Goal: Task Accomplishment & Management: Use online tool/utility

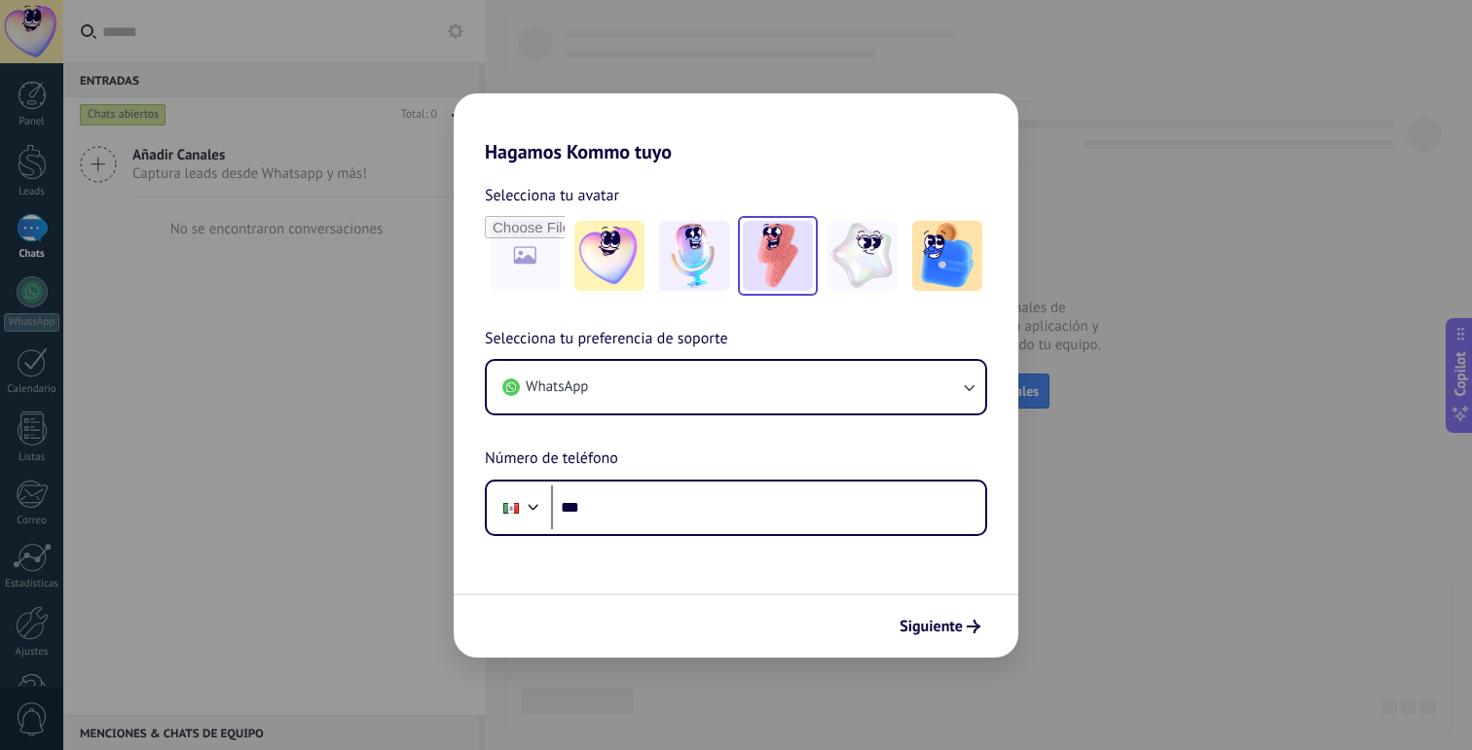
click at [792, 245] on img at bounding box center [778, 256] width 70 height 70
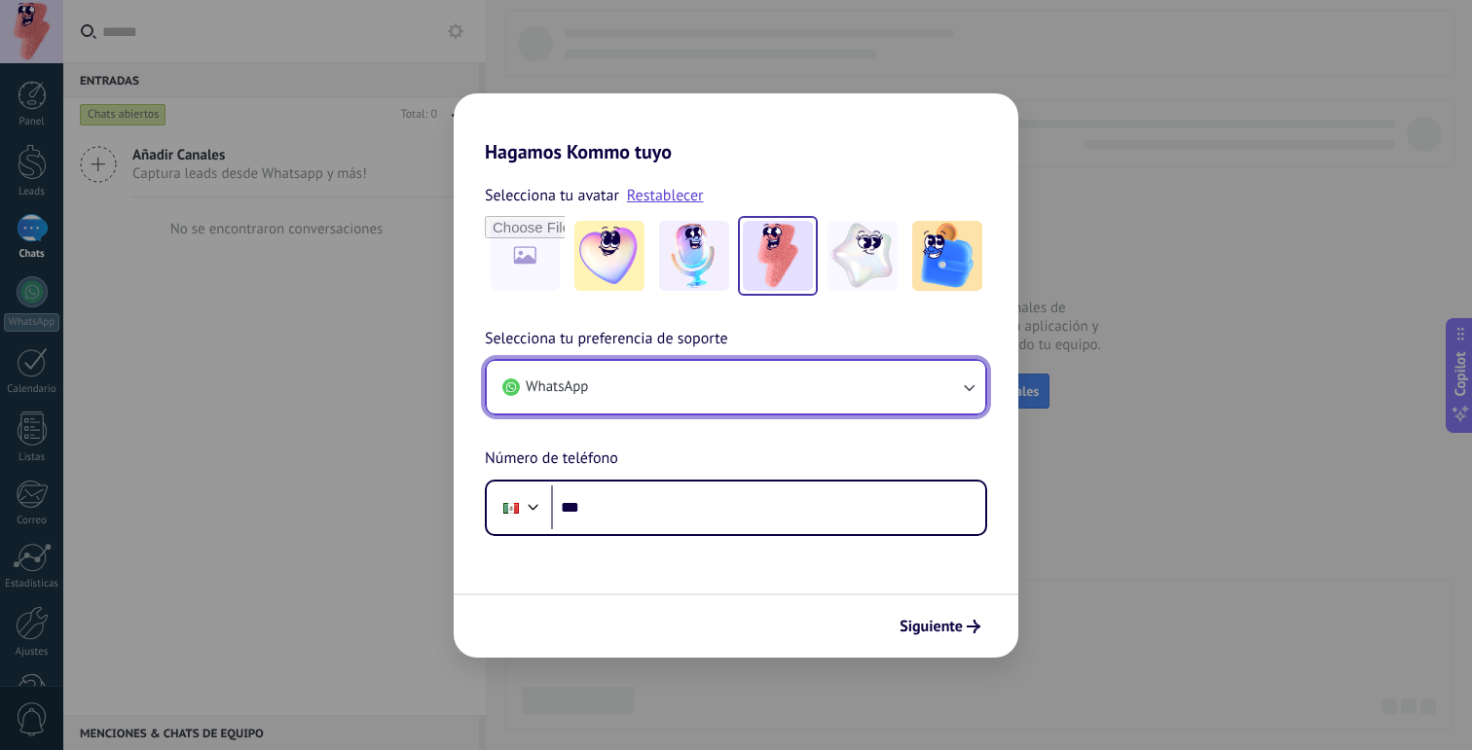
click at [688, 377] on button "WhatsApp" at bounding box center [736, 387] width 498 height 53
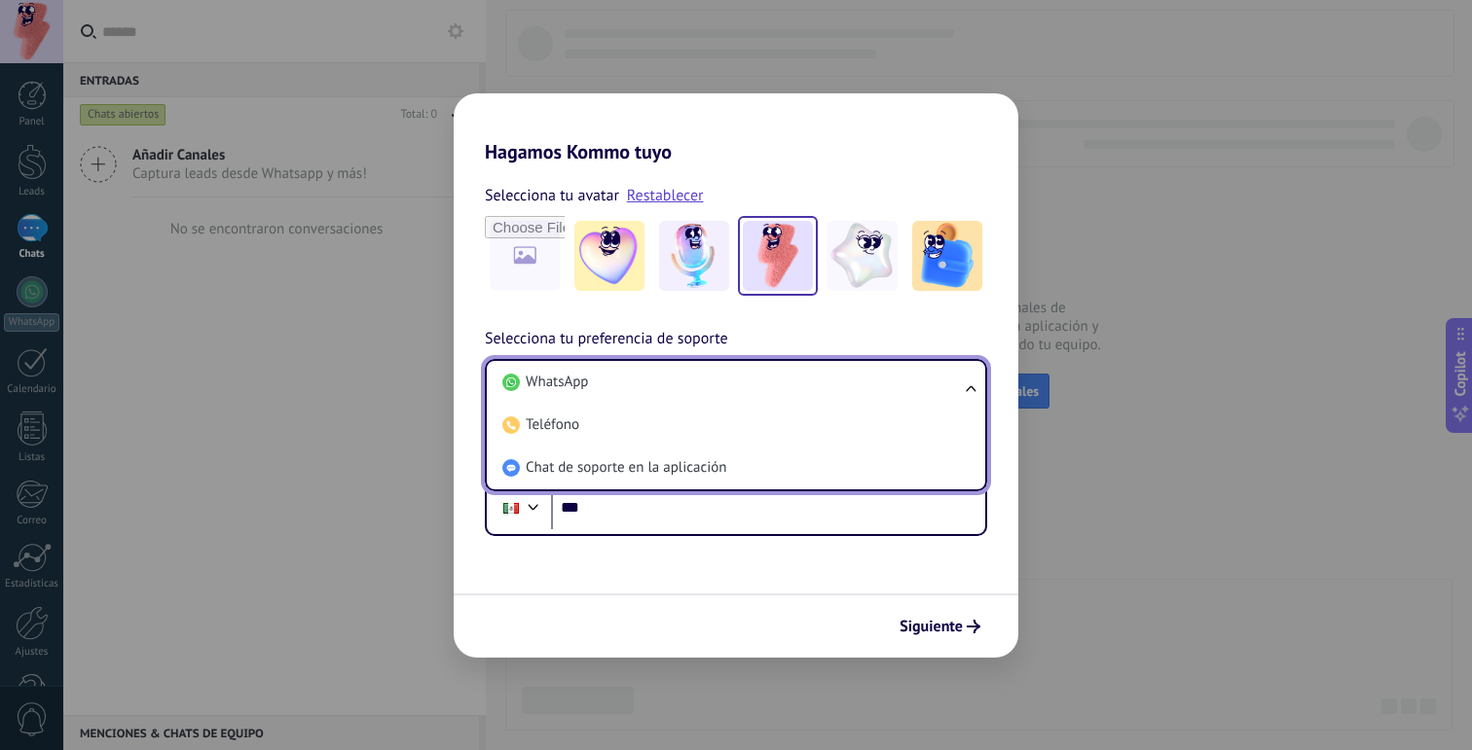
click at [688, 377] on li "WhatsApp" at bounding box center [731, 382] width 475 height 43
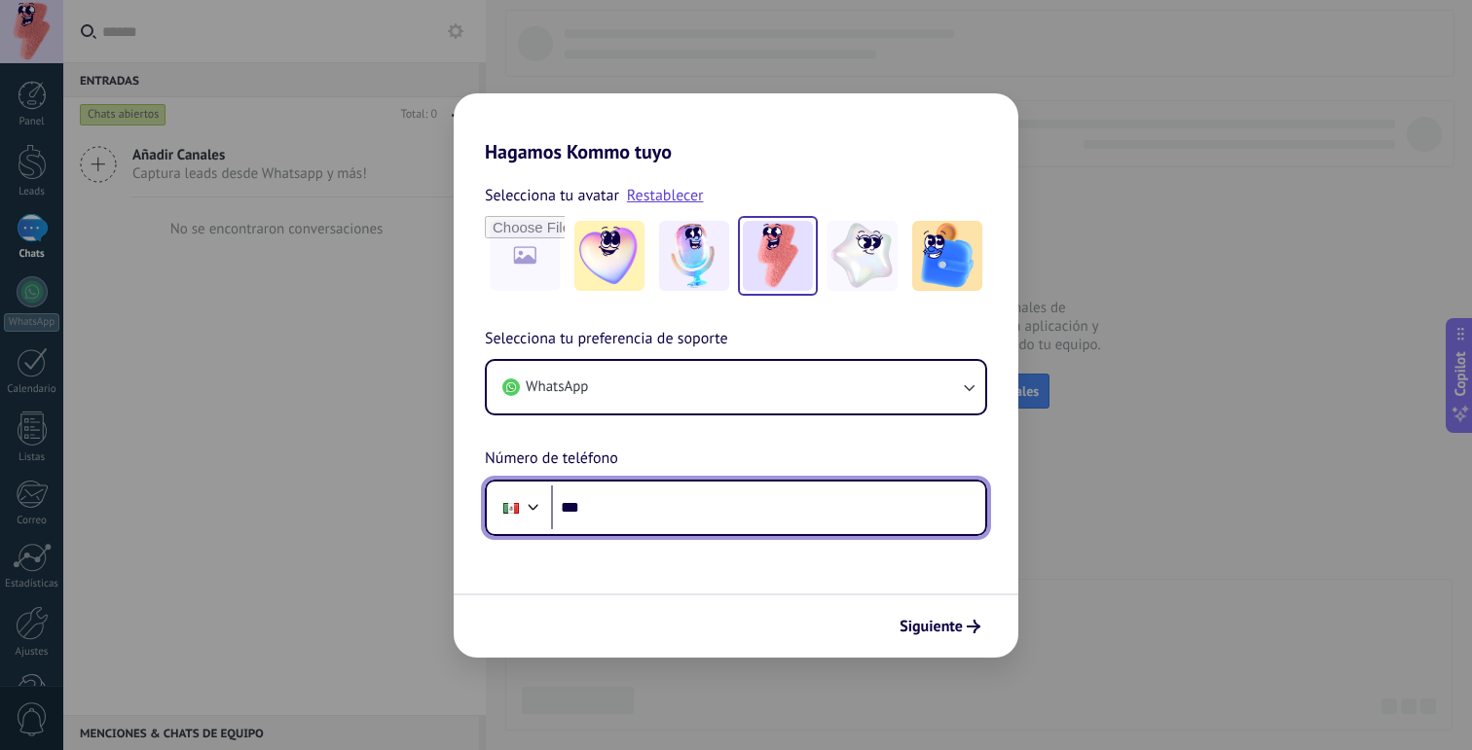
click at [633, 511] on input "***" at bounding box center [768, 508] width 434 height 45
type input "**********"
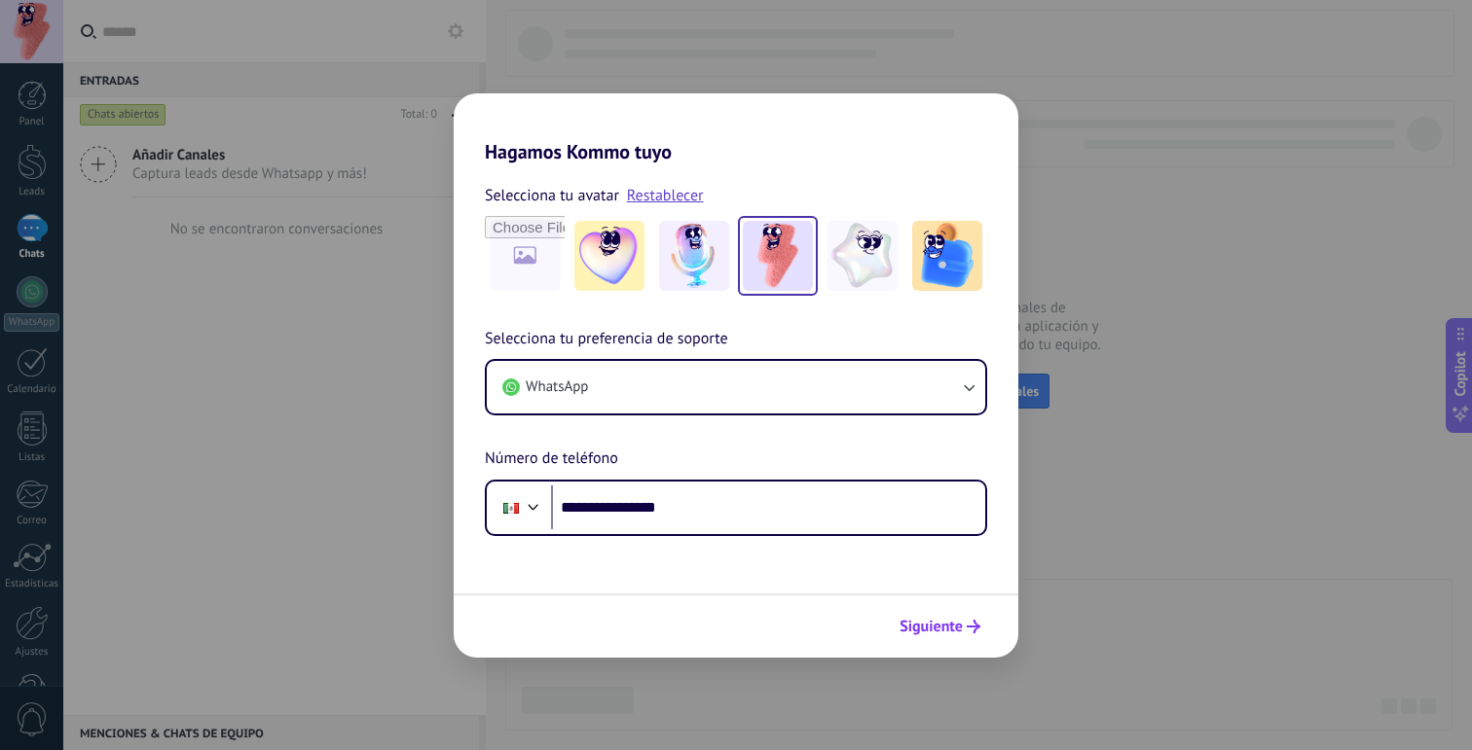
click at [931, 622] on span "Siguiente" at bounding box center [930, 627] width 63 height 14
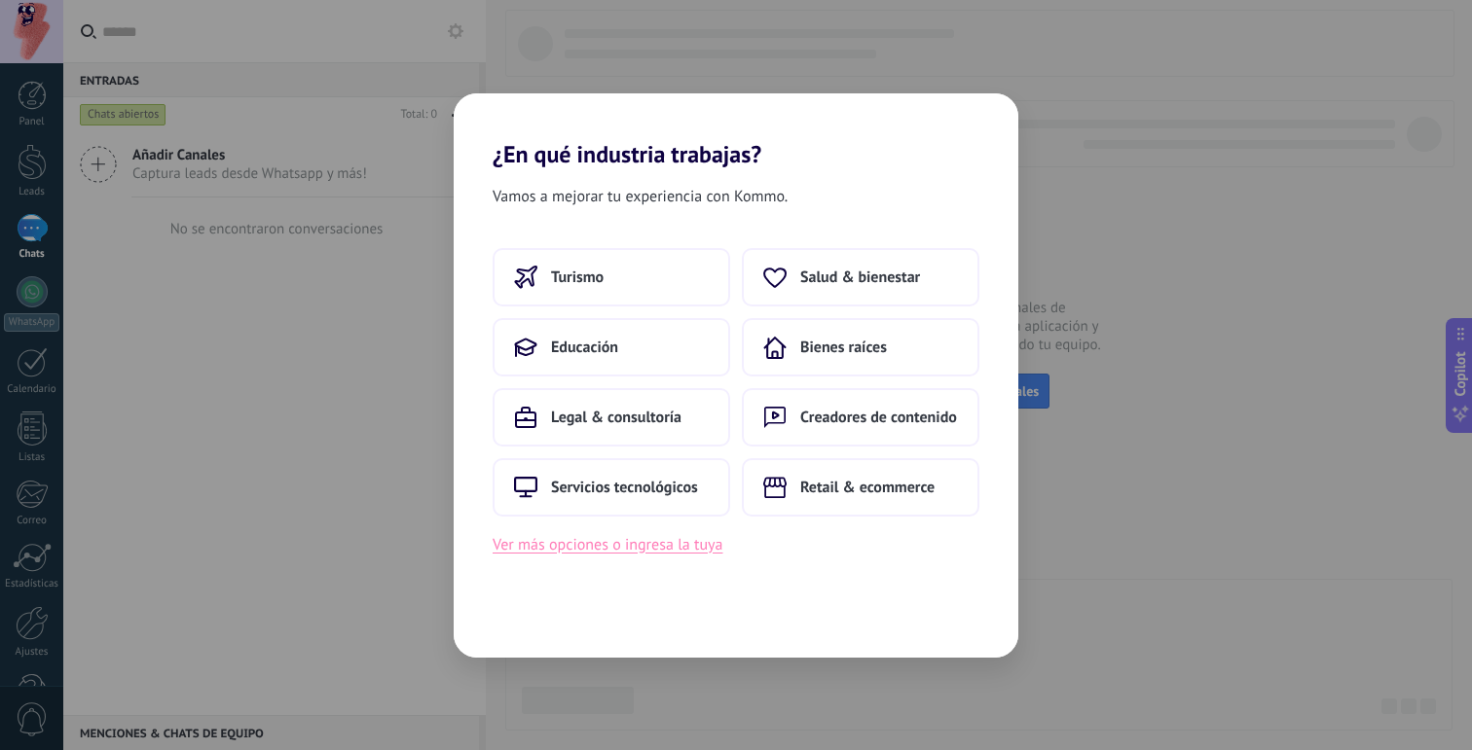
click at [700, 545] on button "Ver más opciones o ingresa la tuya" at bounding box center [607, 544] width 230 height 25
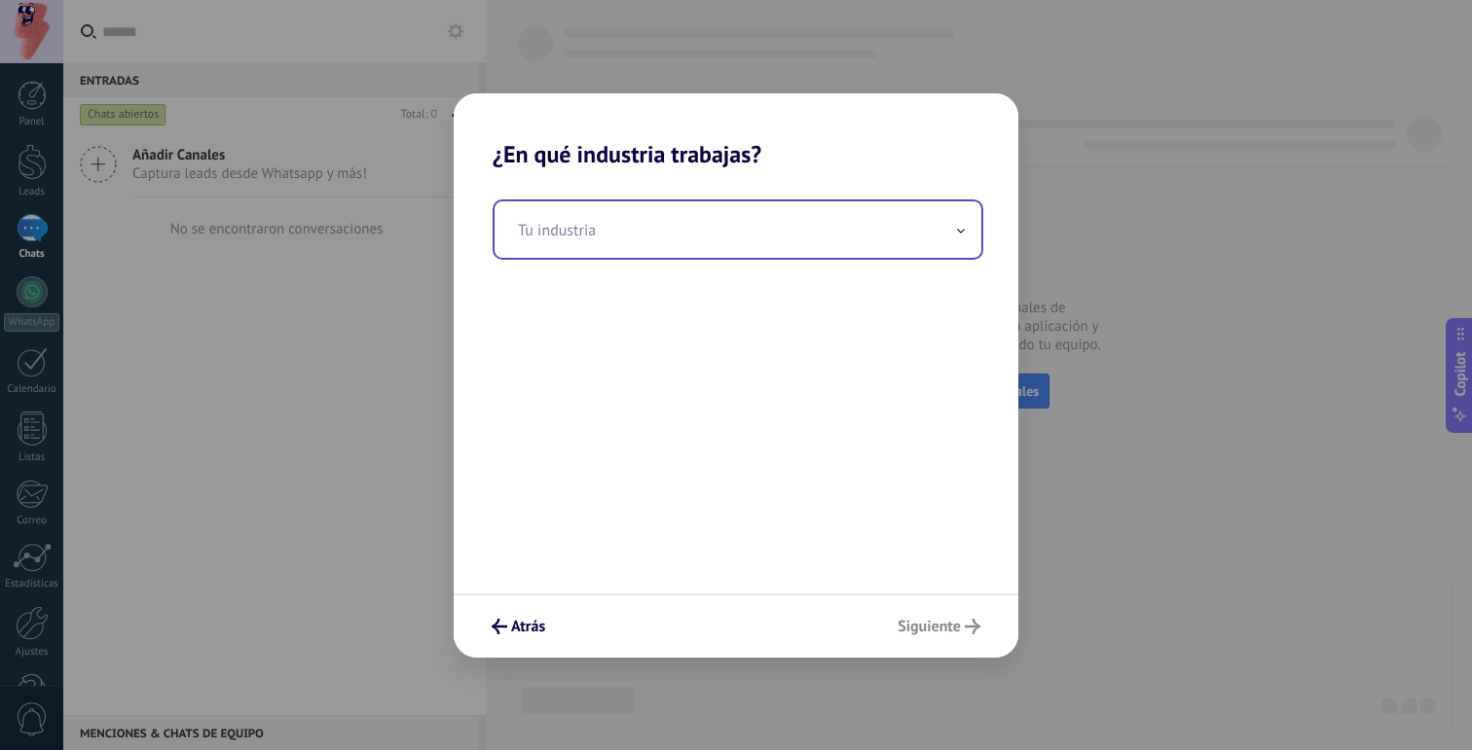
click at [695, 242] on input "text" at bounding box center [737, 229] width 487 height 56
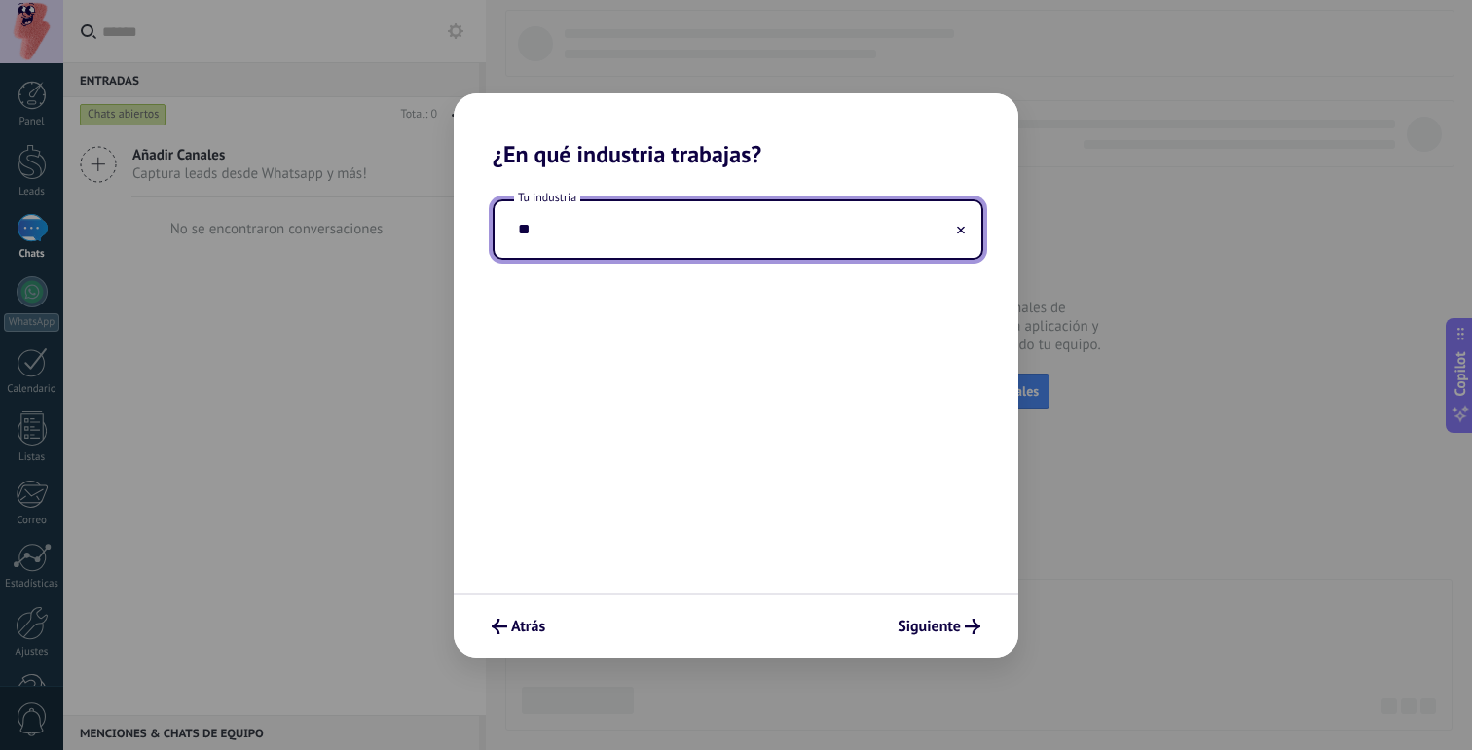
type input "*"
type input "*******"
click at [949, 633] on span "Siguiente" at bounding box center [928, 627] width 63 height 14
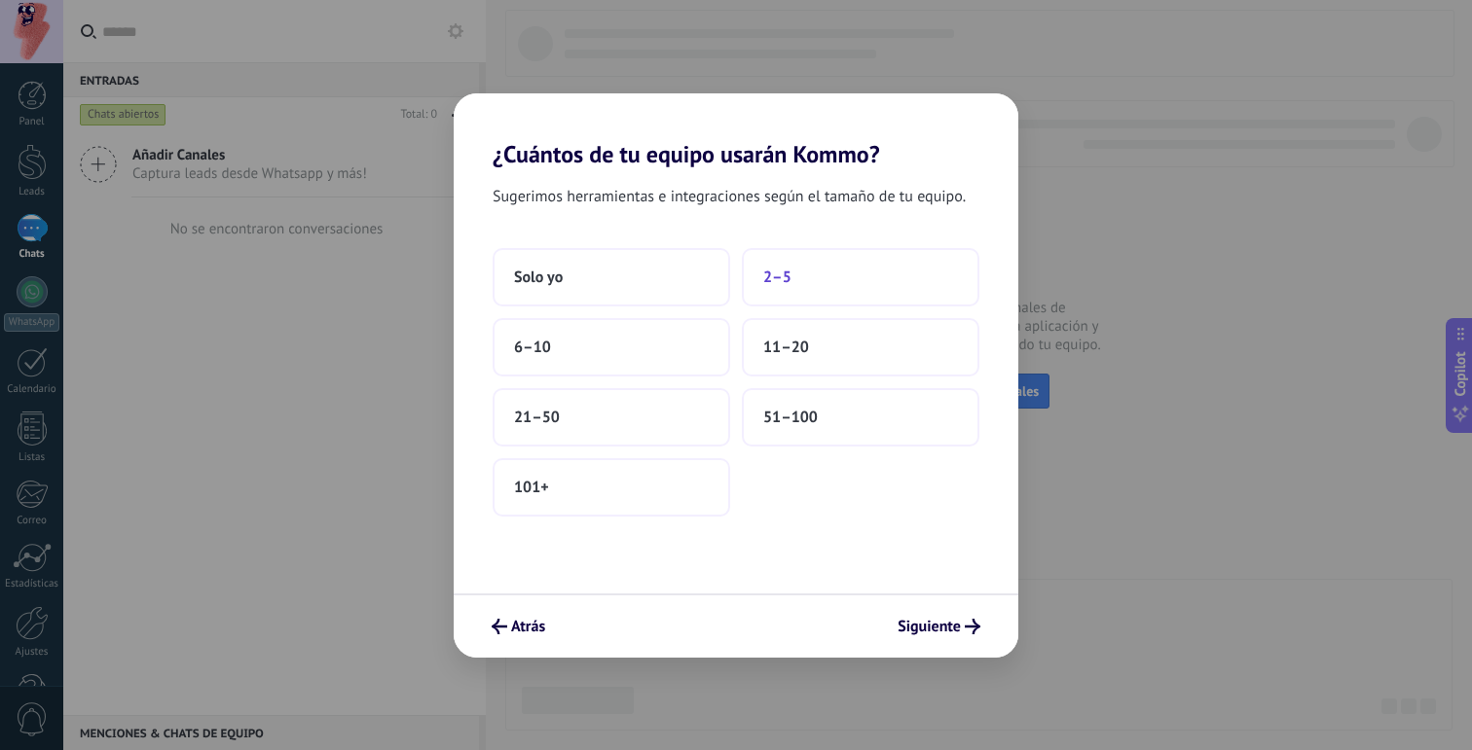
click at [794, 265] on button "2–5" at bounding box center [860, 277] width 237 height 58
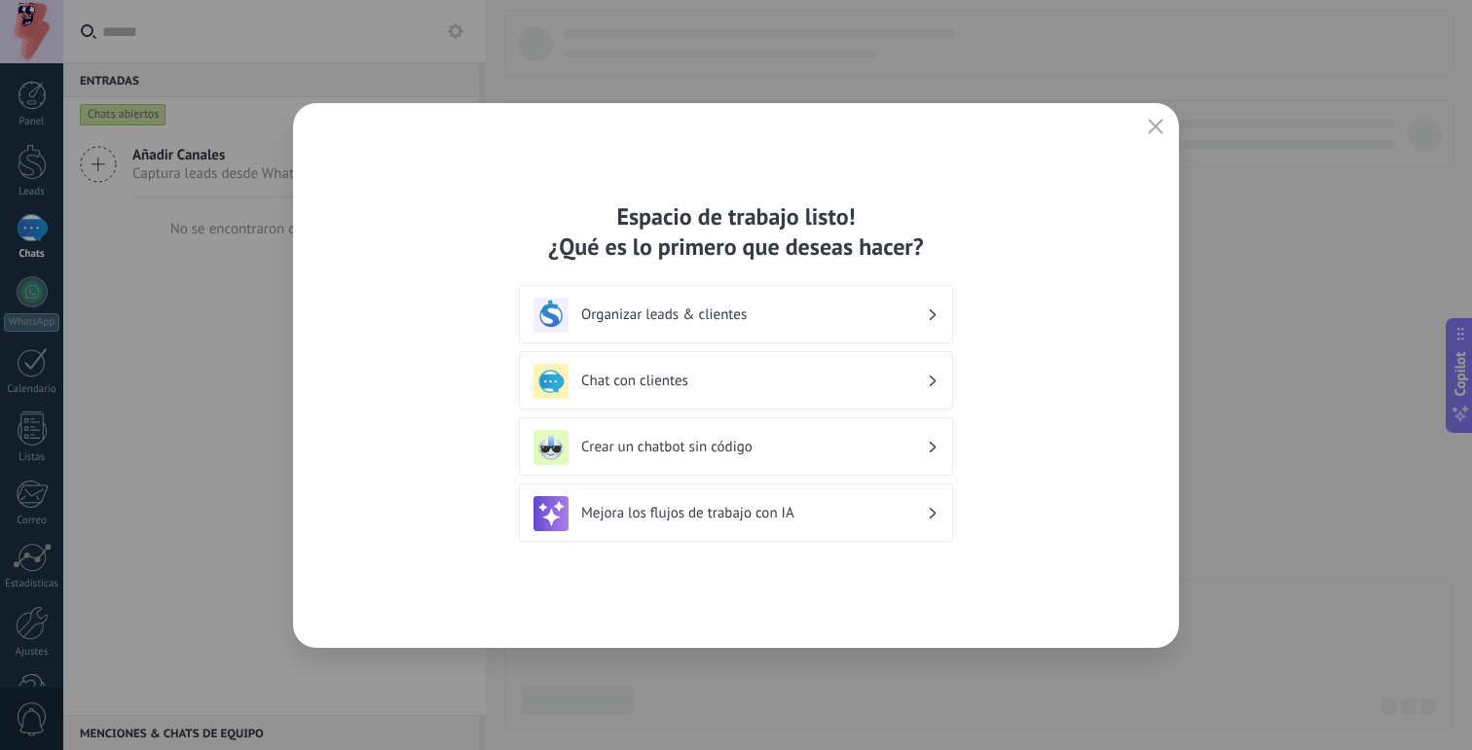
click at [820, 327] on div "Organizar leads & clientes" at bounding box center [735, 315] width 405 height 35
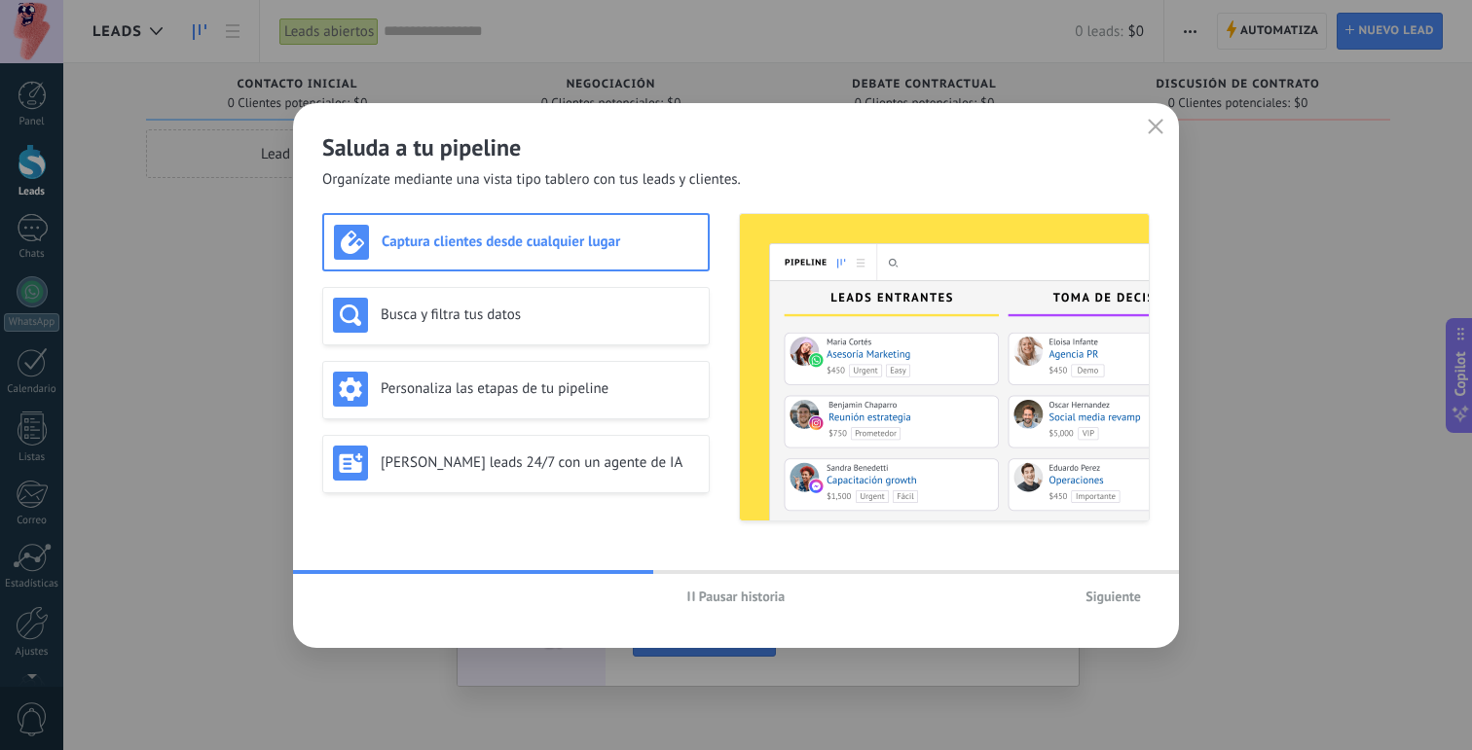
click at [1103, 594] on span "Siguiente" at bounding box center [1112, 597] width 55 height 14
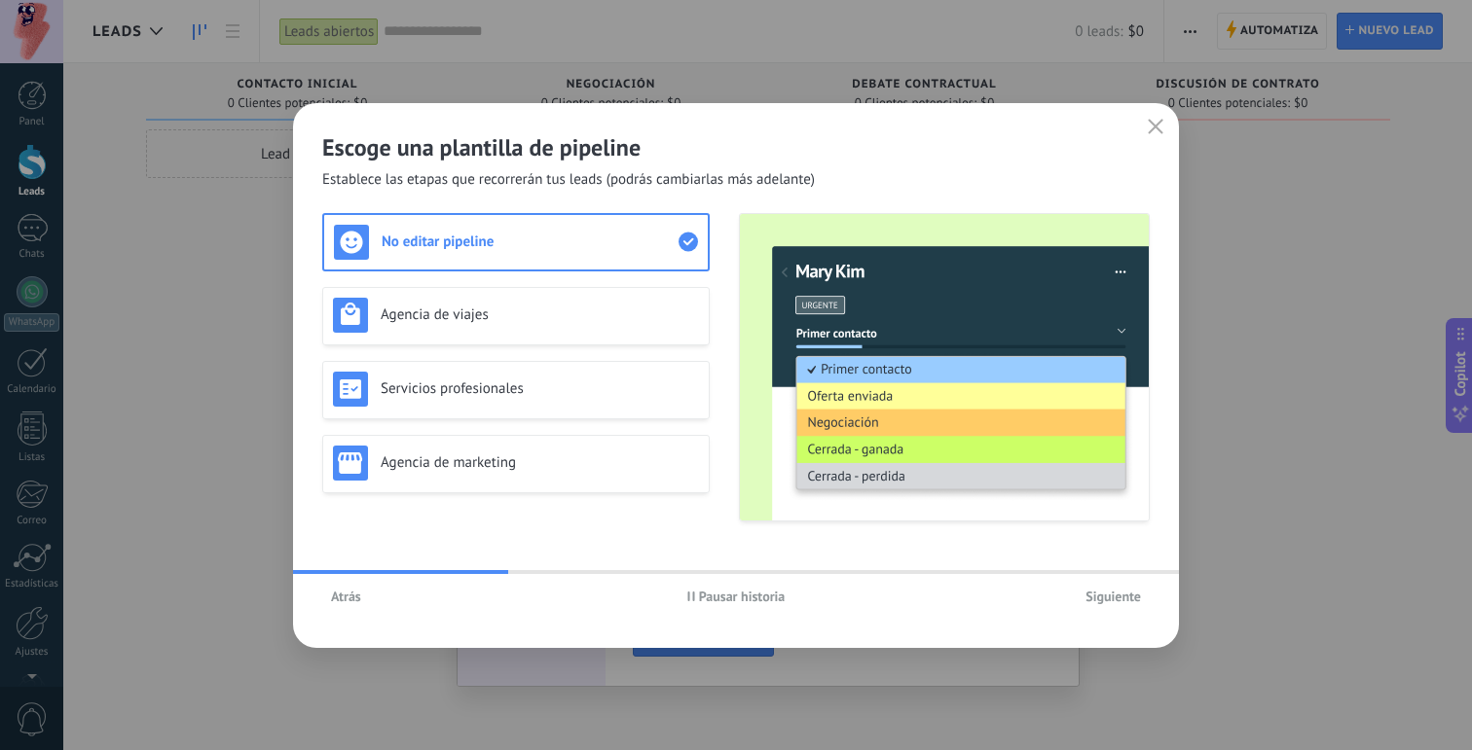
click at [359, 599] on span "Atrás" at bounding box center [346, 597] width 30 height 14
click at [350, 600] on span "Atrás" at bounding box center [346, 597] width 30 height 14
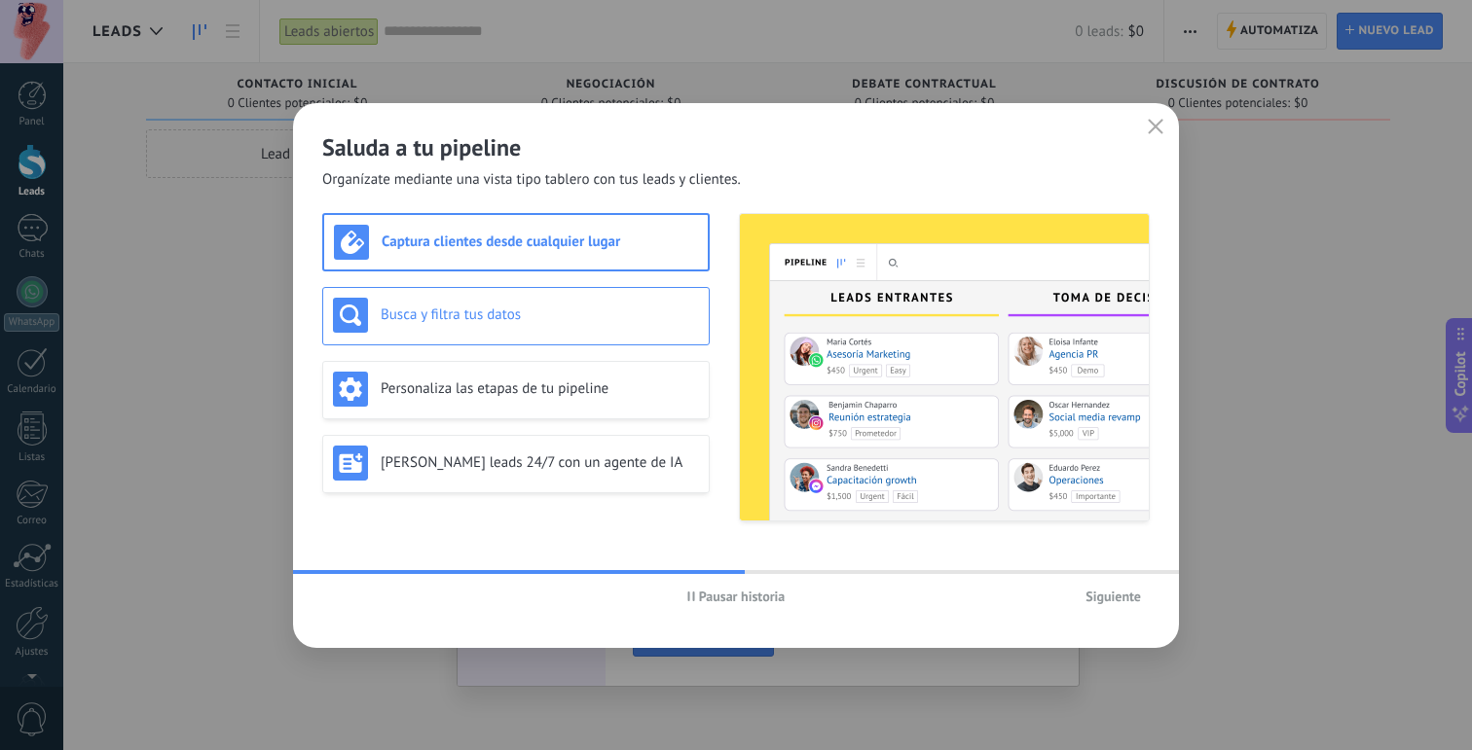
click at [589, 315] on h3 "Busca y filtra tus datos" at bounding box center [540, 315] width 318 height 18
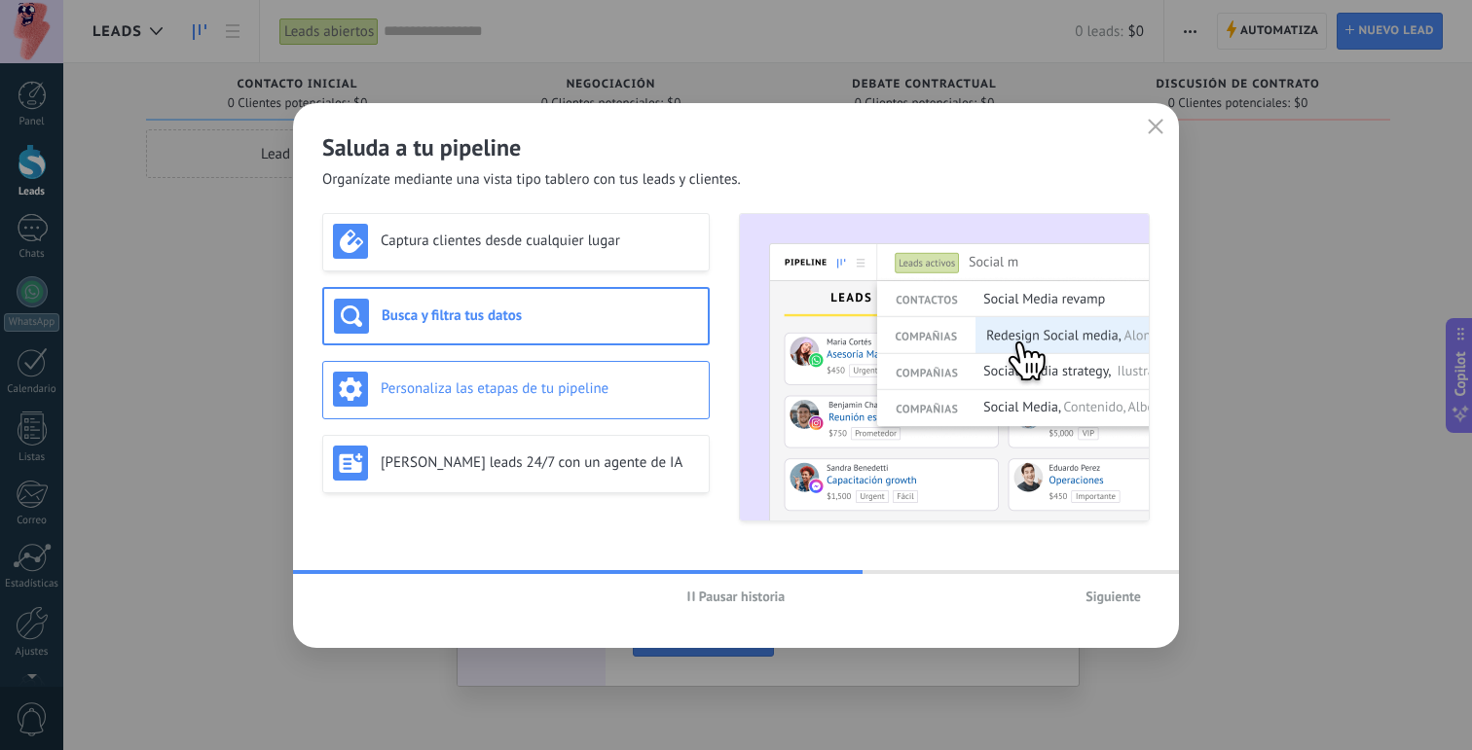
click at [569, 372] on div "Personaliza las etapas de tu pipeline" at bounding box center [516, 389] width 366 height 35
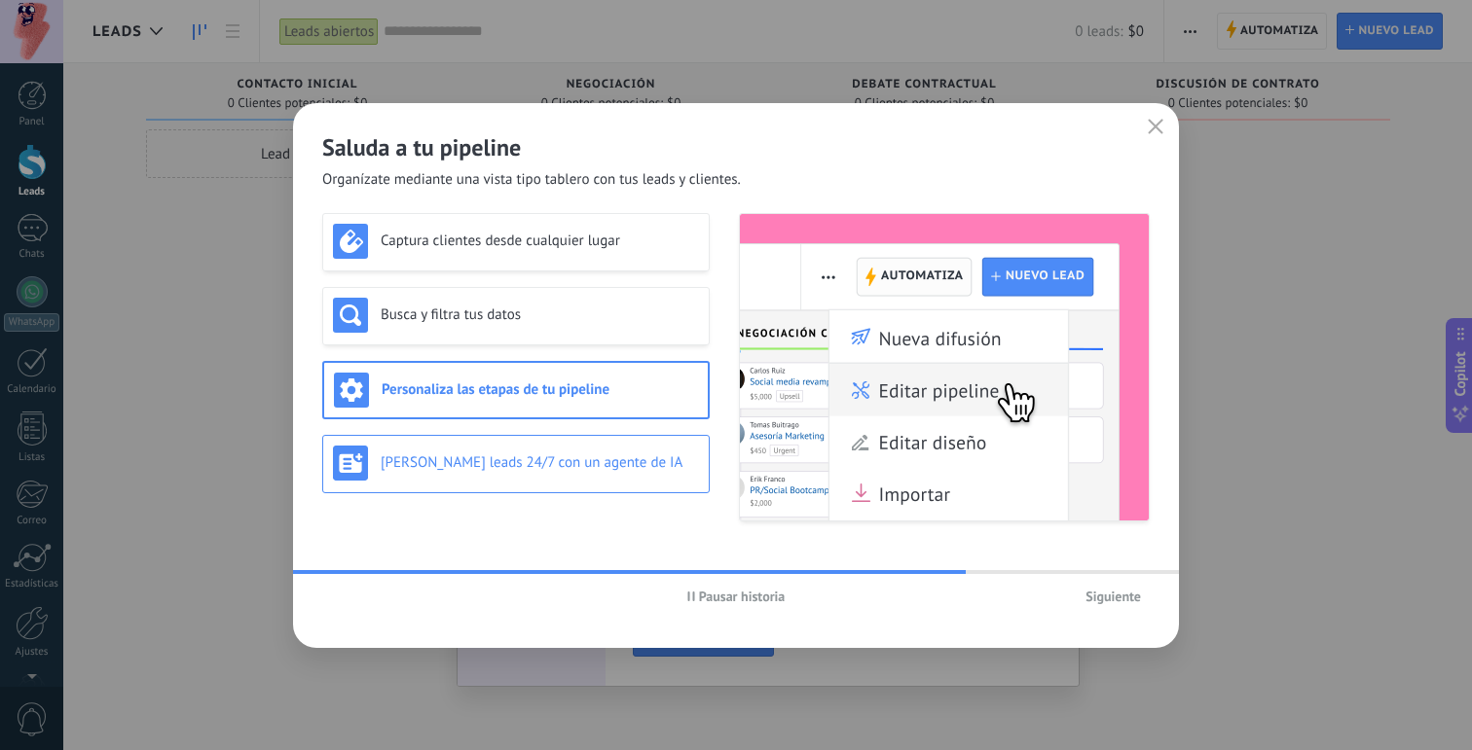
click at [565, 459] on h3 "[PERSON_NAME] leads 24/7 con un agente de IA" at bounding box center [540, 463] width 318 height 18
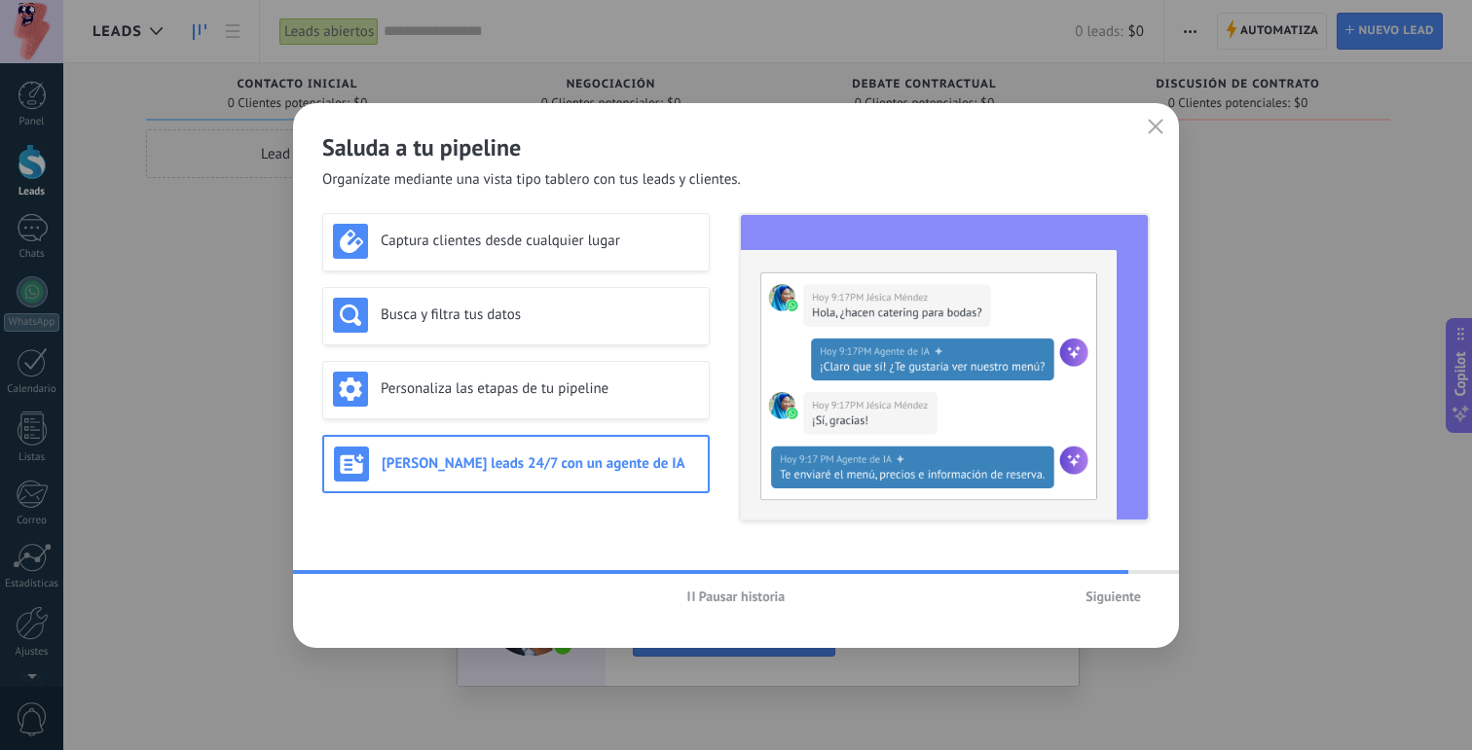
click at [1127, 603] on span "Siguiente" at bounding box center [1112, 597] width 55 height 14
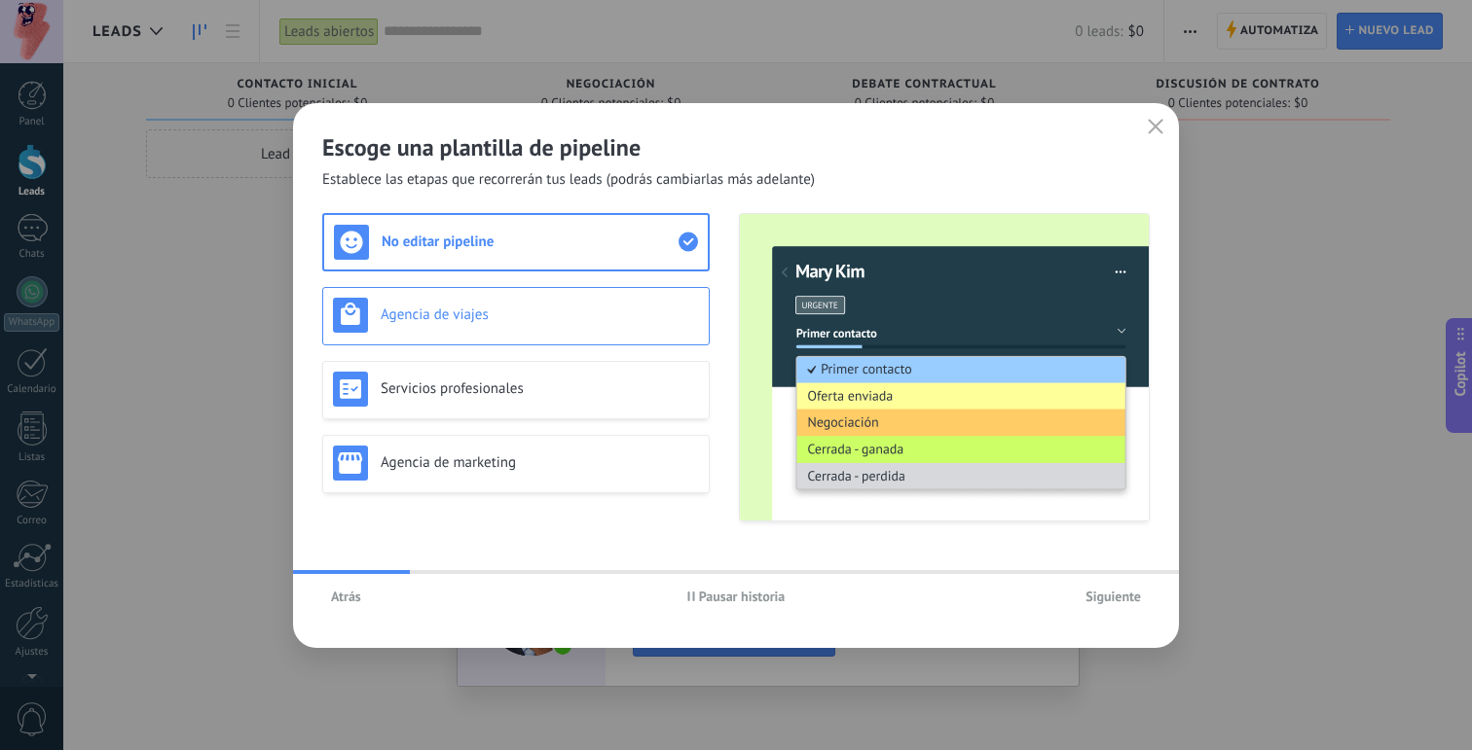
click at [535, 304] on div "Agencia de viajes" at bounding box center [516, 315] width 366 height 35
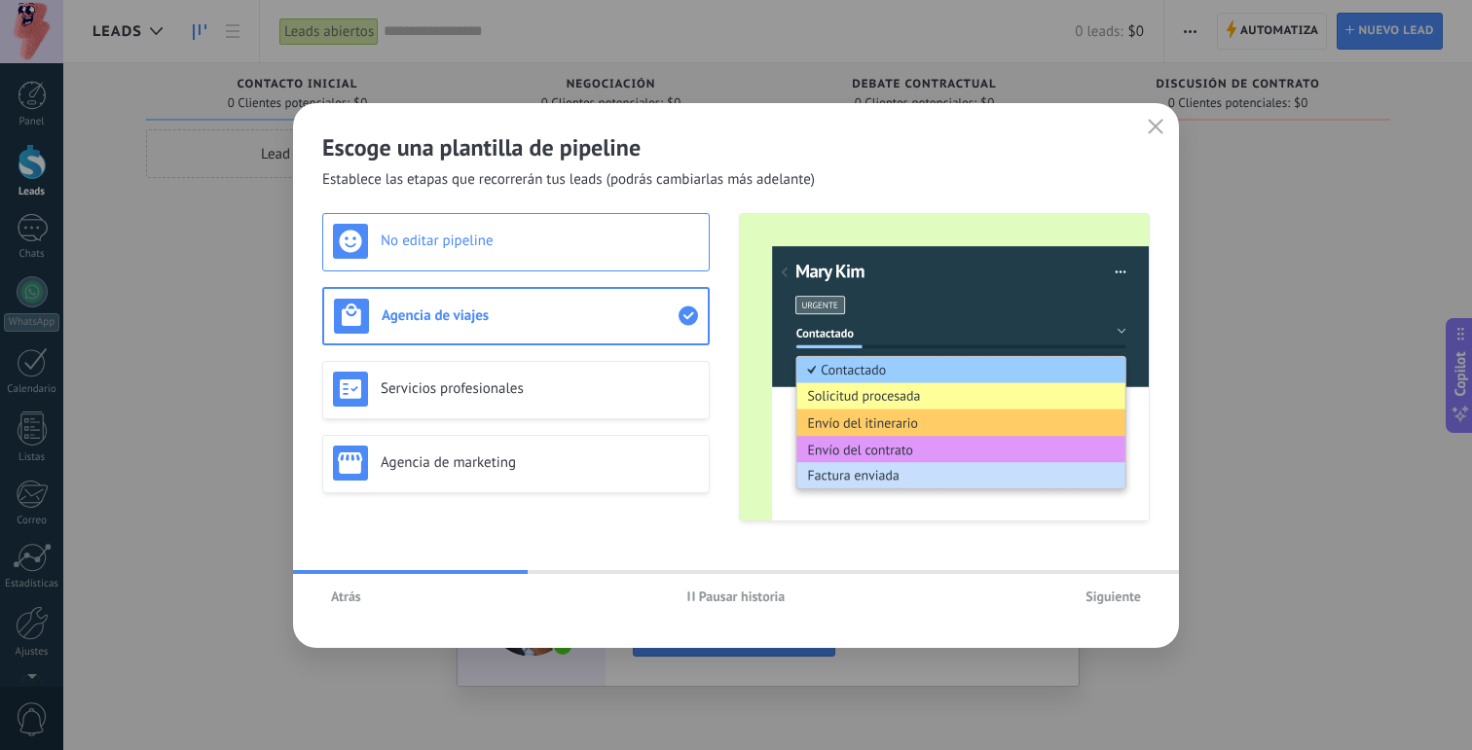
click at [524, 260] on div "No editar pipeline" at bounding box center [515, 242] width 387 height 58
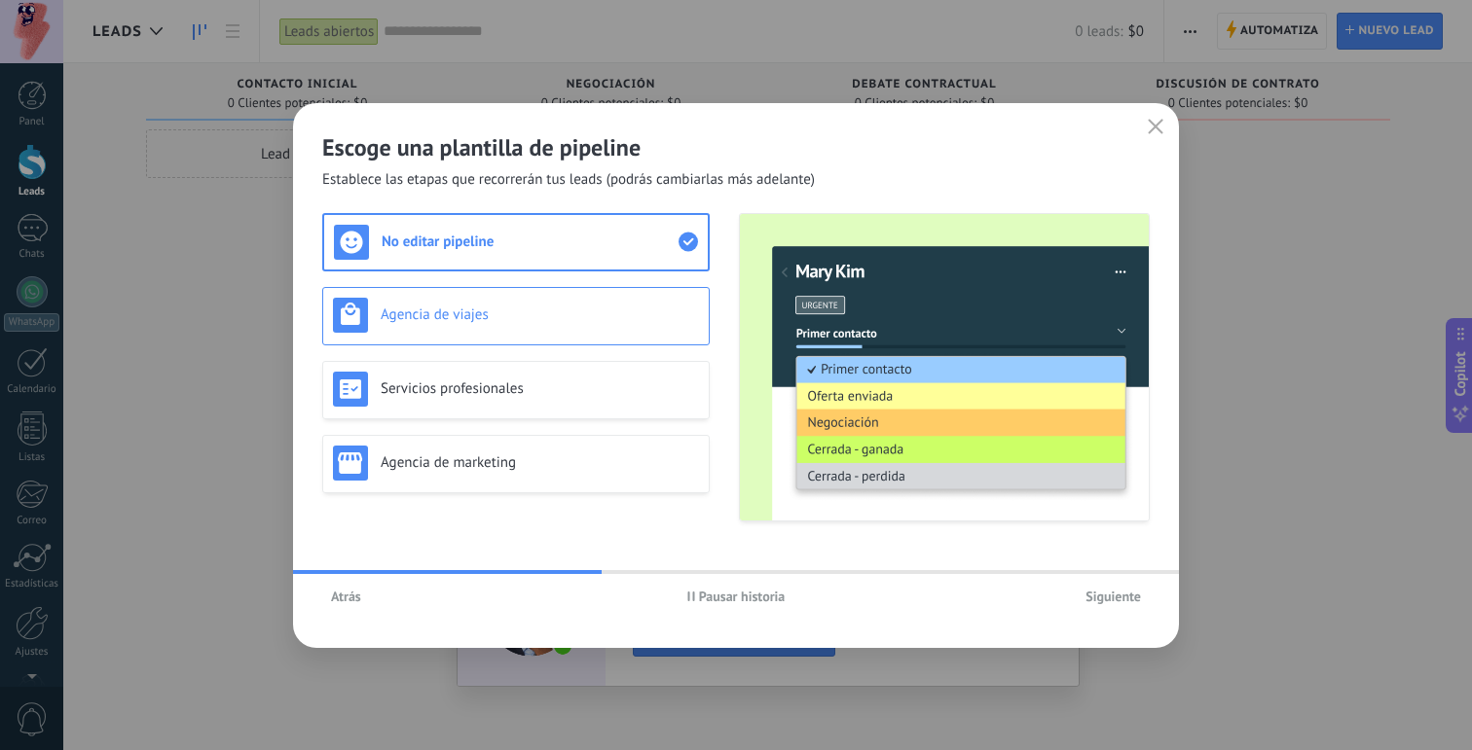
click at [487, 321] on h3 "Agencia de viajes" at bounding box center [540, 315] width 318 height 18
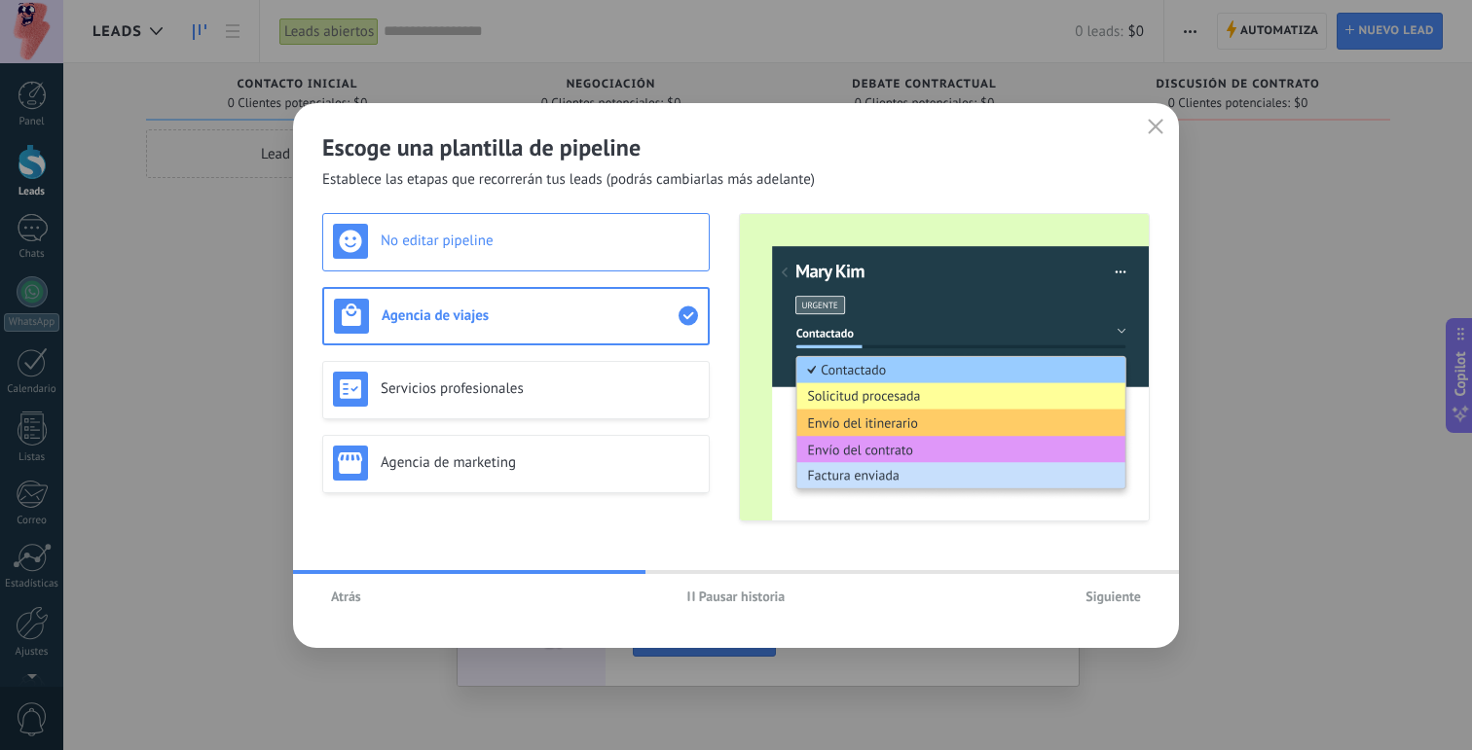
click at [521, 253] on div "No editar pipeline" at bounding box center [516, 241] width 366 height 35
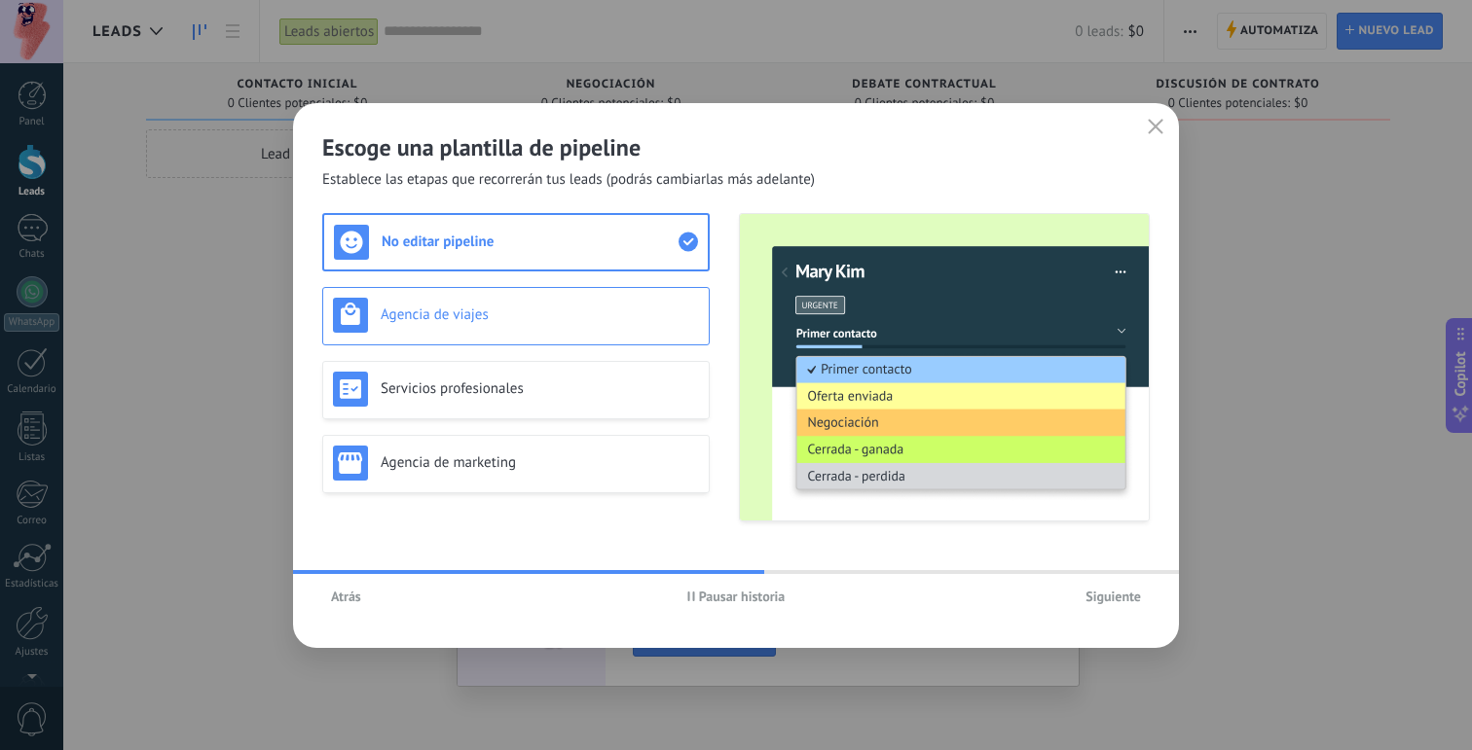
click at [453, 320] on h3 "Agencia de viajes" at bounding box center [540, 315] width 318 height 18
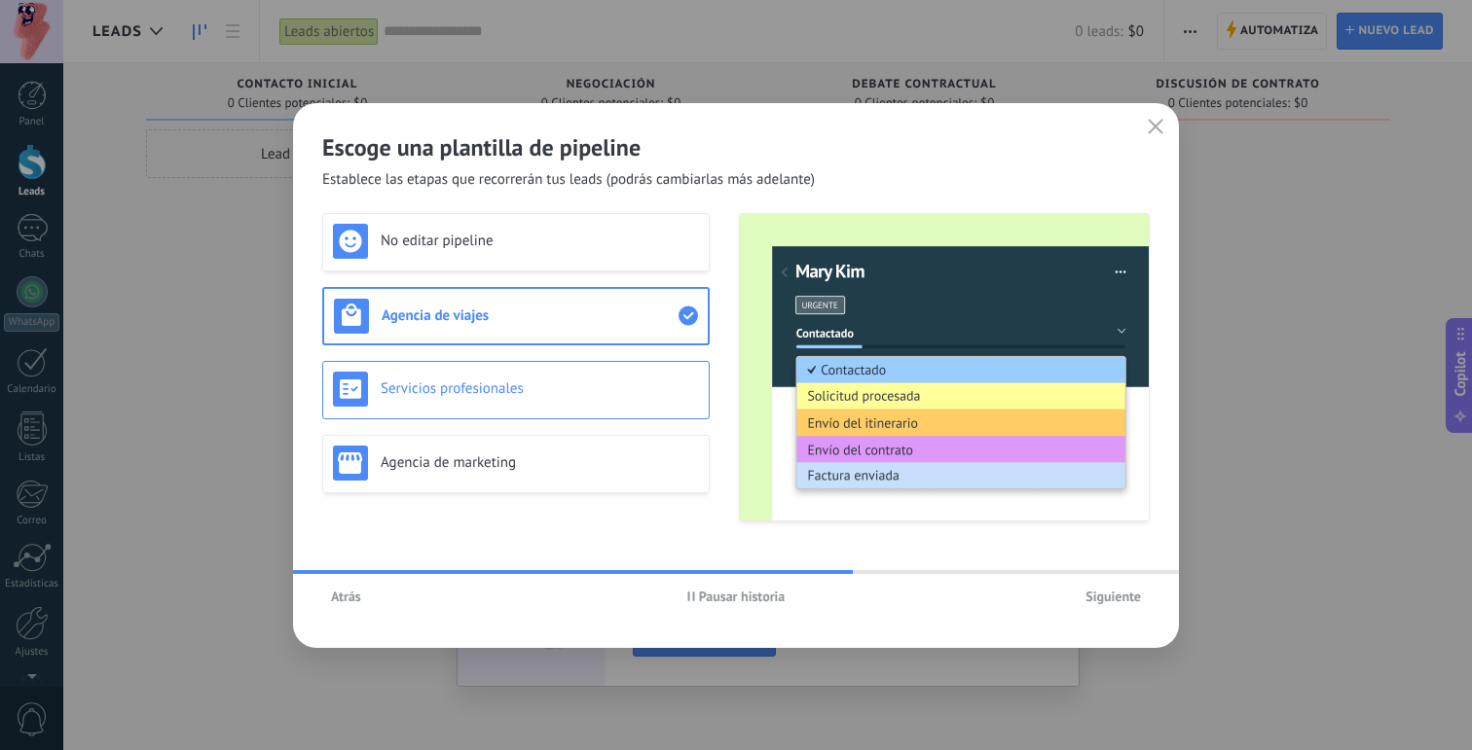
click at [440, 386] on h3 "Servicios profesionales" at bounding box center [540, 389] width 318 height 18
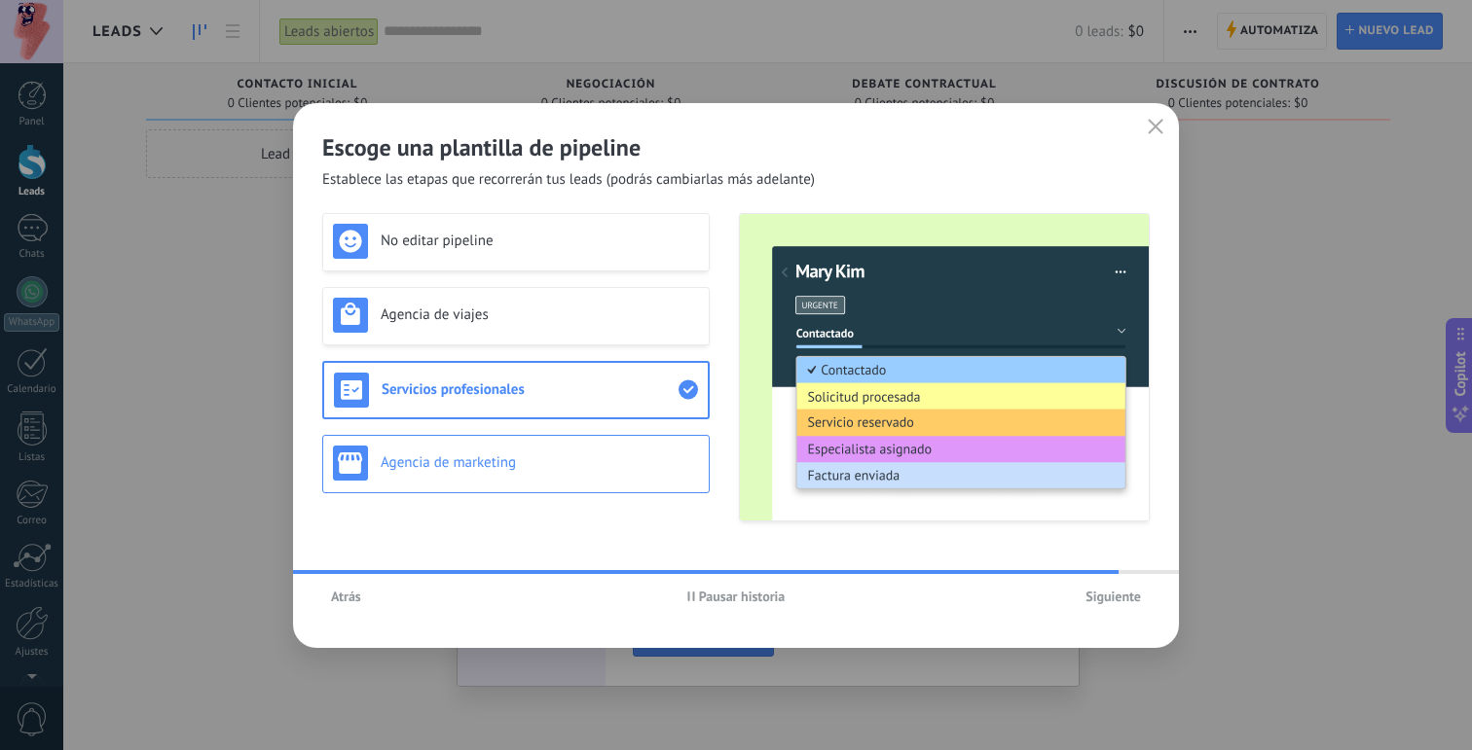
click at [432, 466] on h3 "Agencia de marketing" at bounding box center [540, 463] width 318 height 18
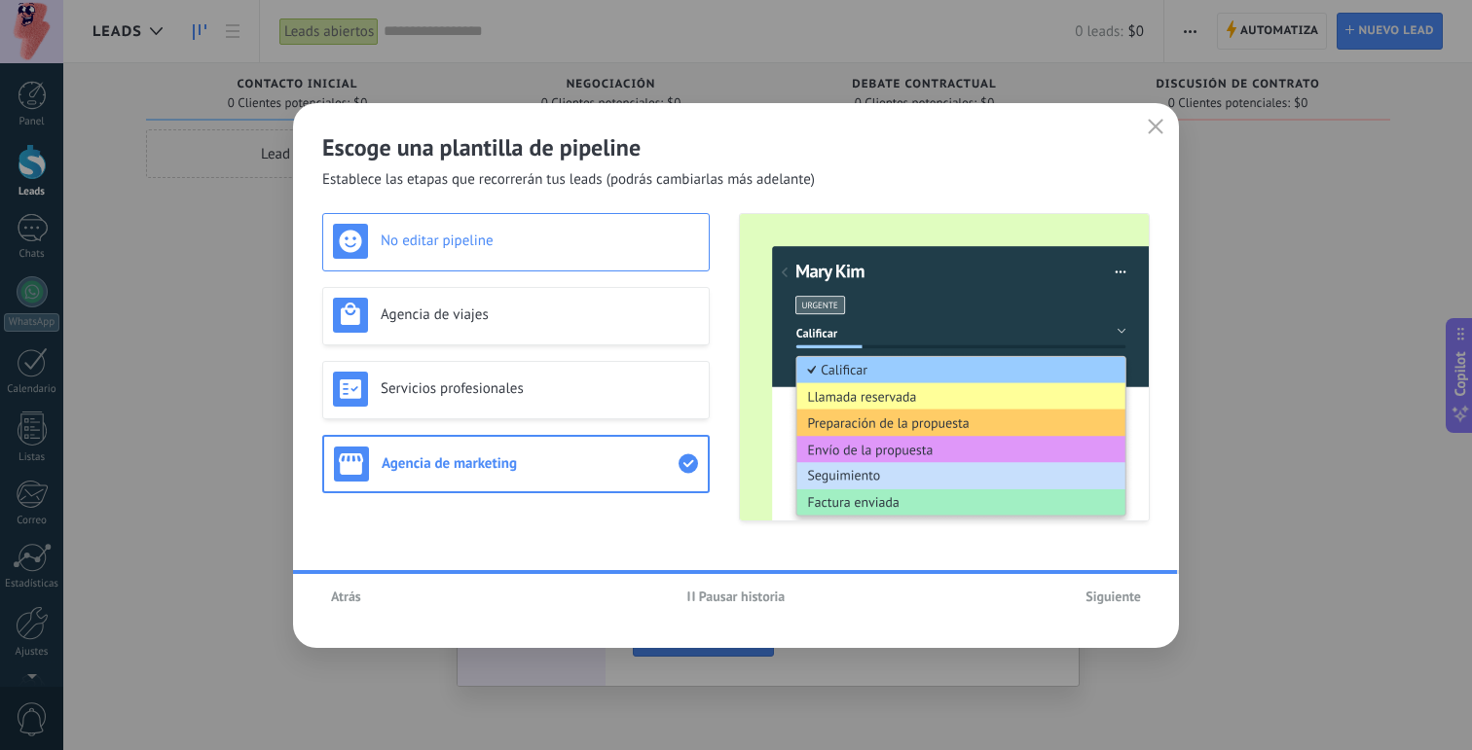
click at [501, 253] on div "No editar pipeline Agencia de viajes Servicios profesionales Agencia de marketi…" at bounding box center [515, 367] width 387 height 309
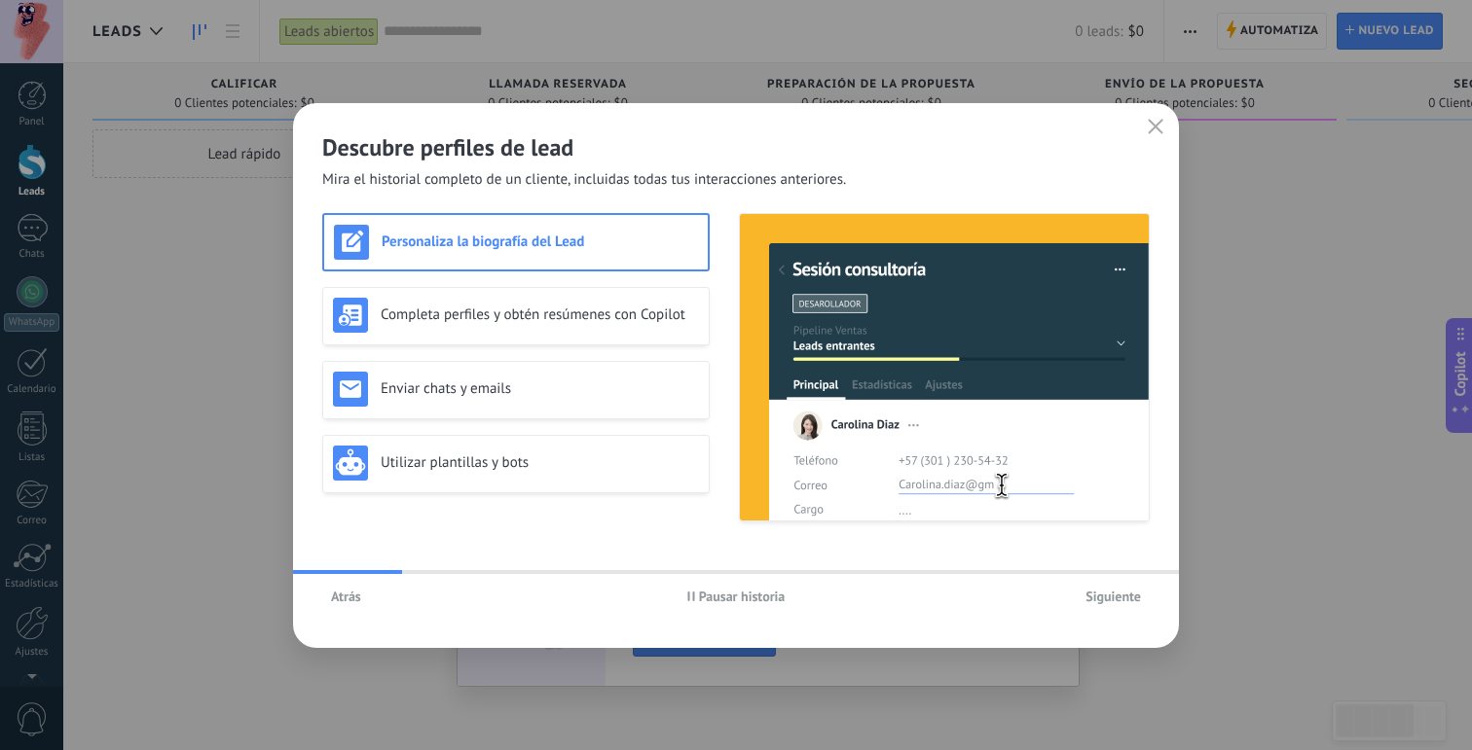
click at [350, 598] on span "Atrás" at bounding box center [346, 597] width 30 height 14
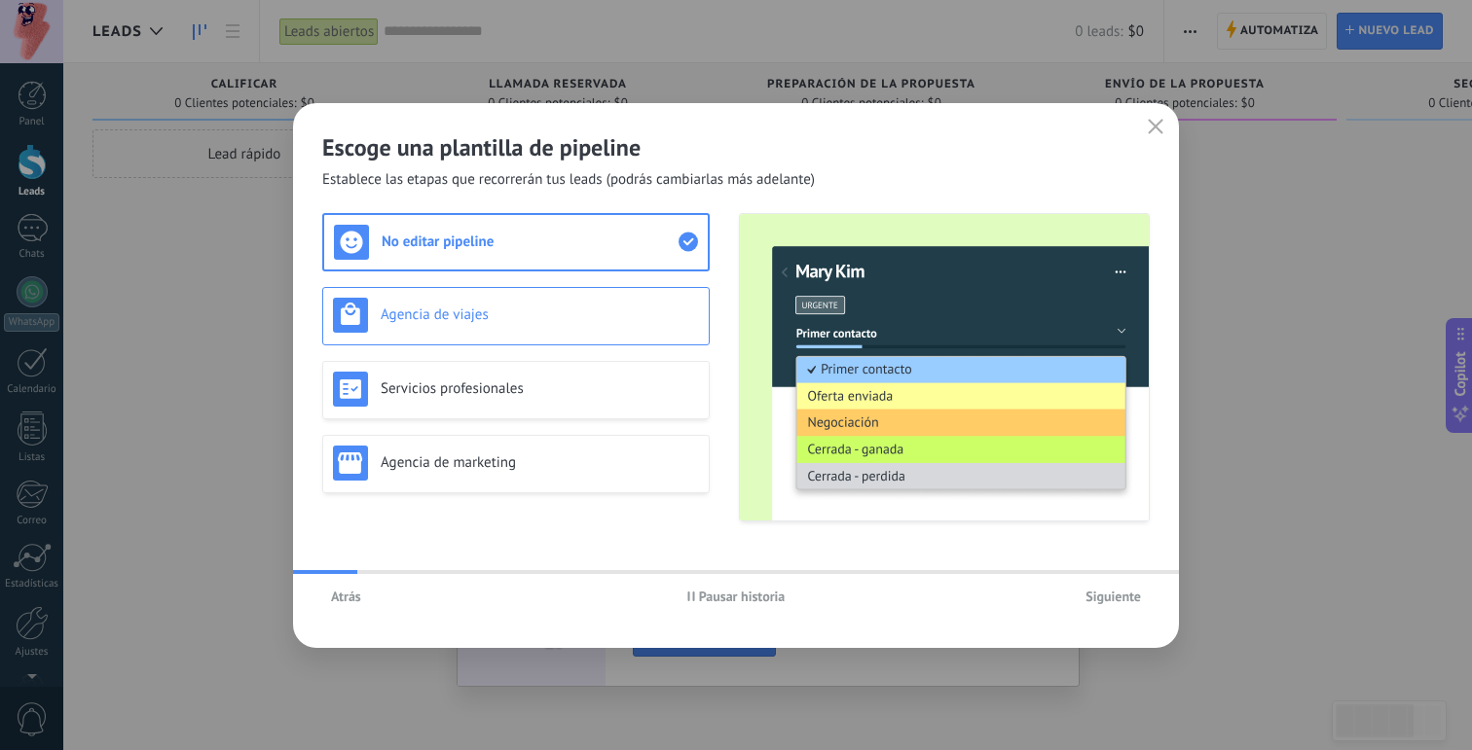
click at [527, 304] on div "Agencia de viajes" at bounding box center [516, 315] width 366 height 35
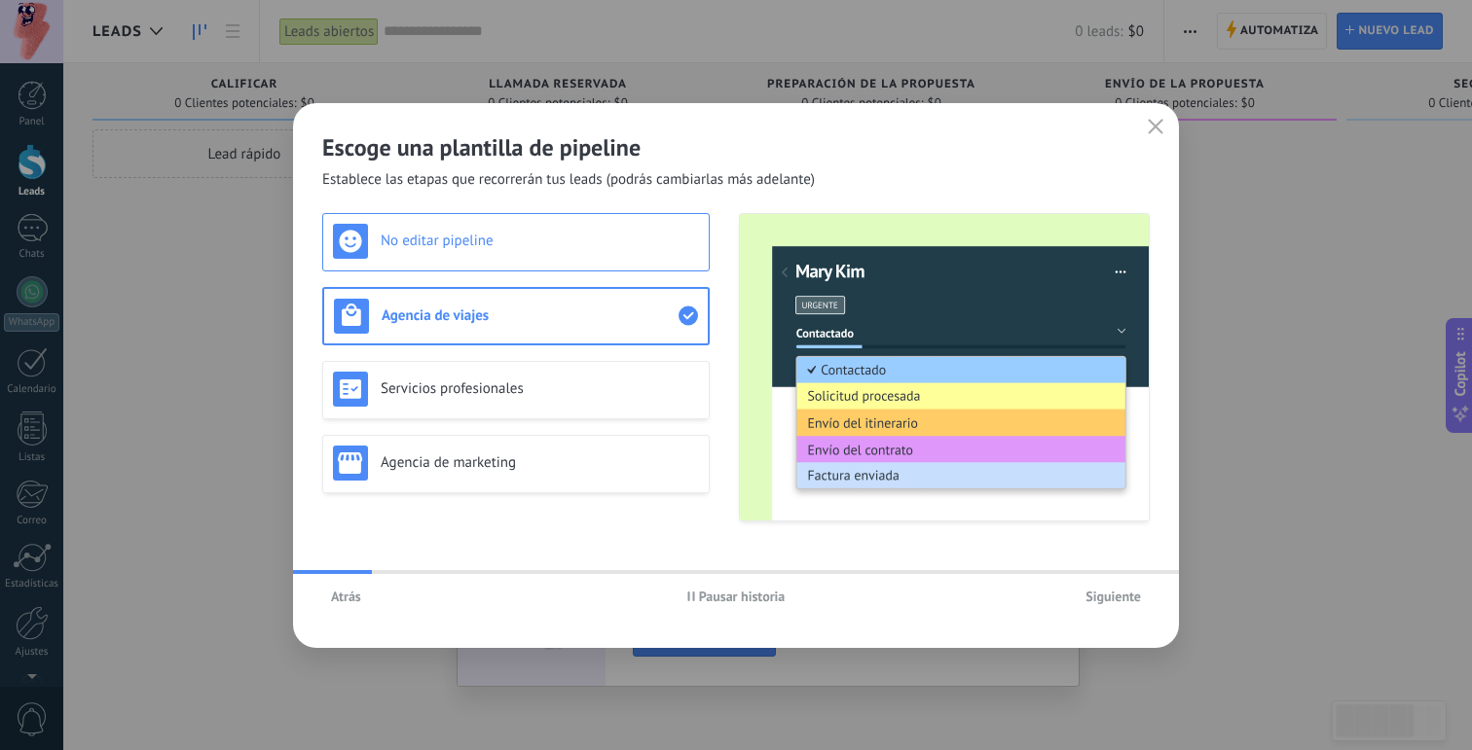
click at [541, 269] on div "No editar pipeline" at bounding box center [515, 242] width 387 height 58
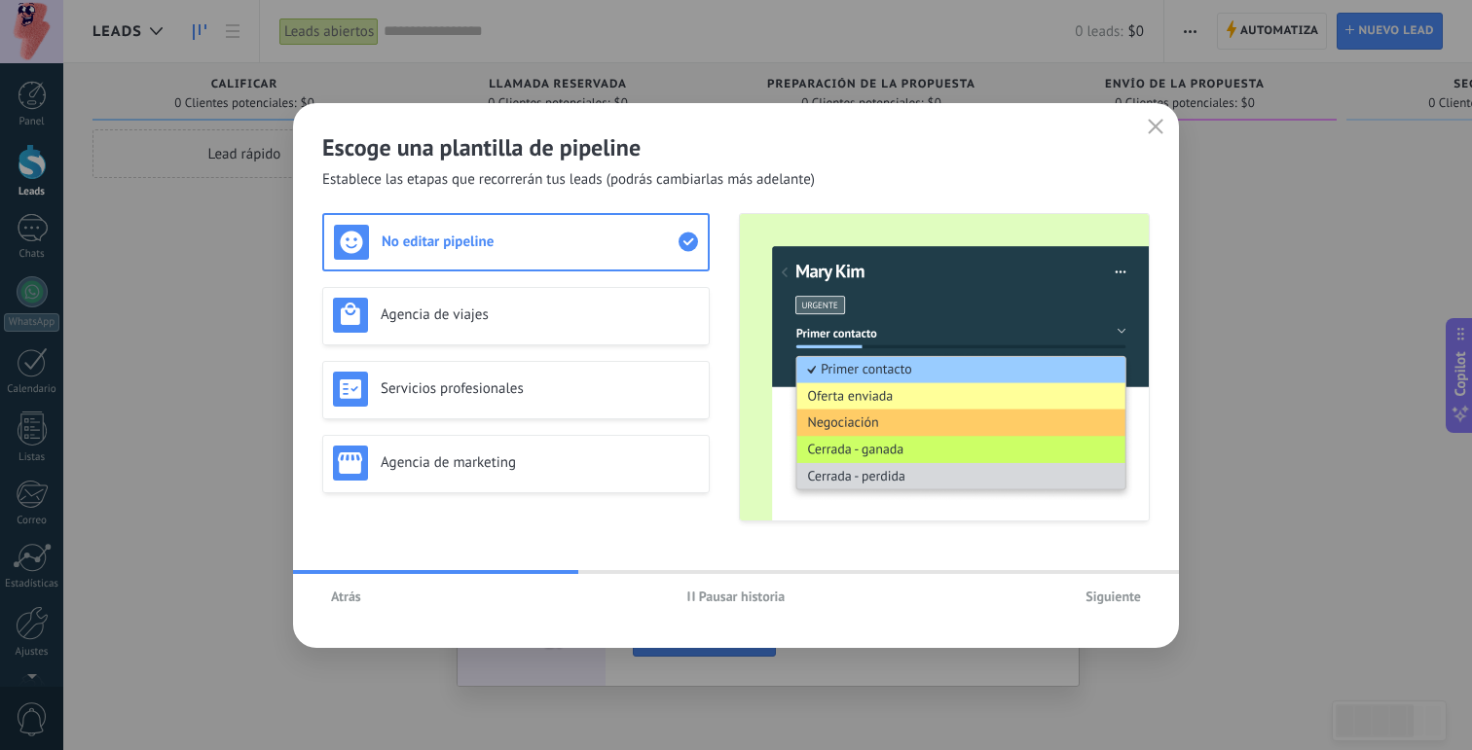
click at [1085, 595] on span "Siguiente" at bounding box center [1112, 597] width 55 height 14
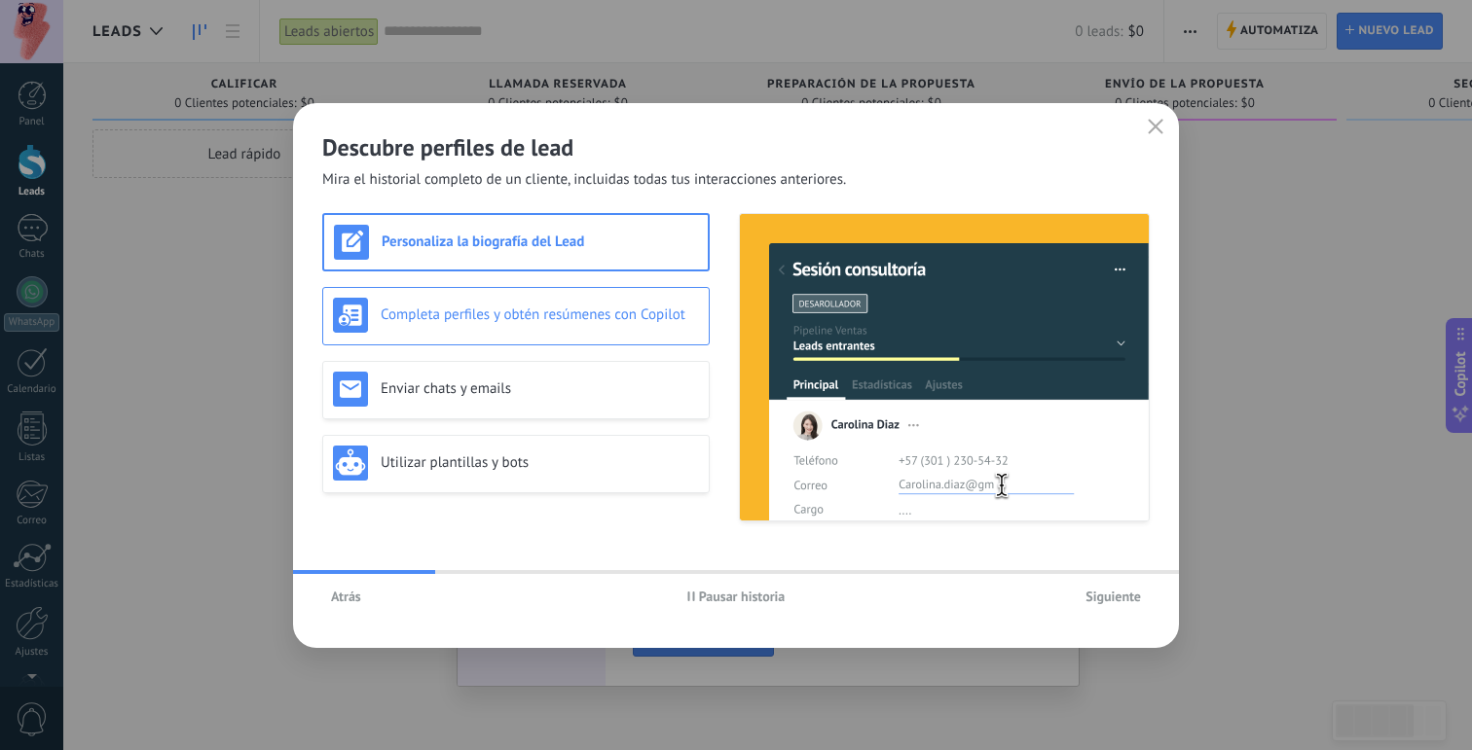
click at [586, 316] on h3 "Completa perfiles y obtén resúmenes con Copilot" at bounding box center [540, 315] width 318 height 18
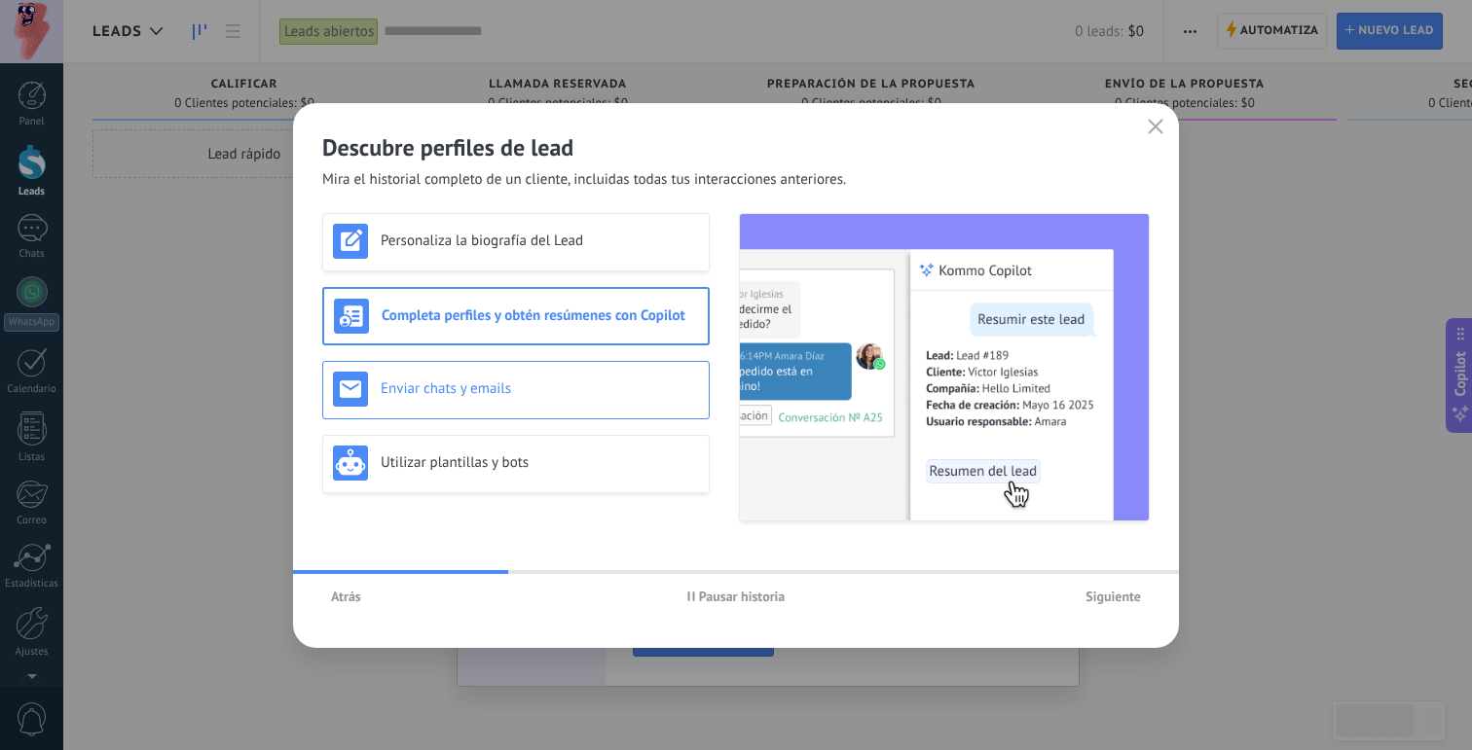
click at [565, 388] on h3 "Enviar chats y emails" at bounding box center [540, 389] width 318 height 18
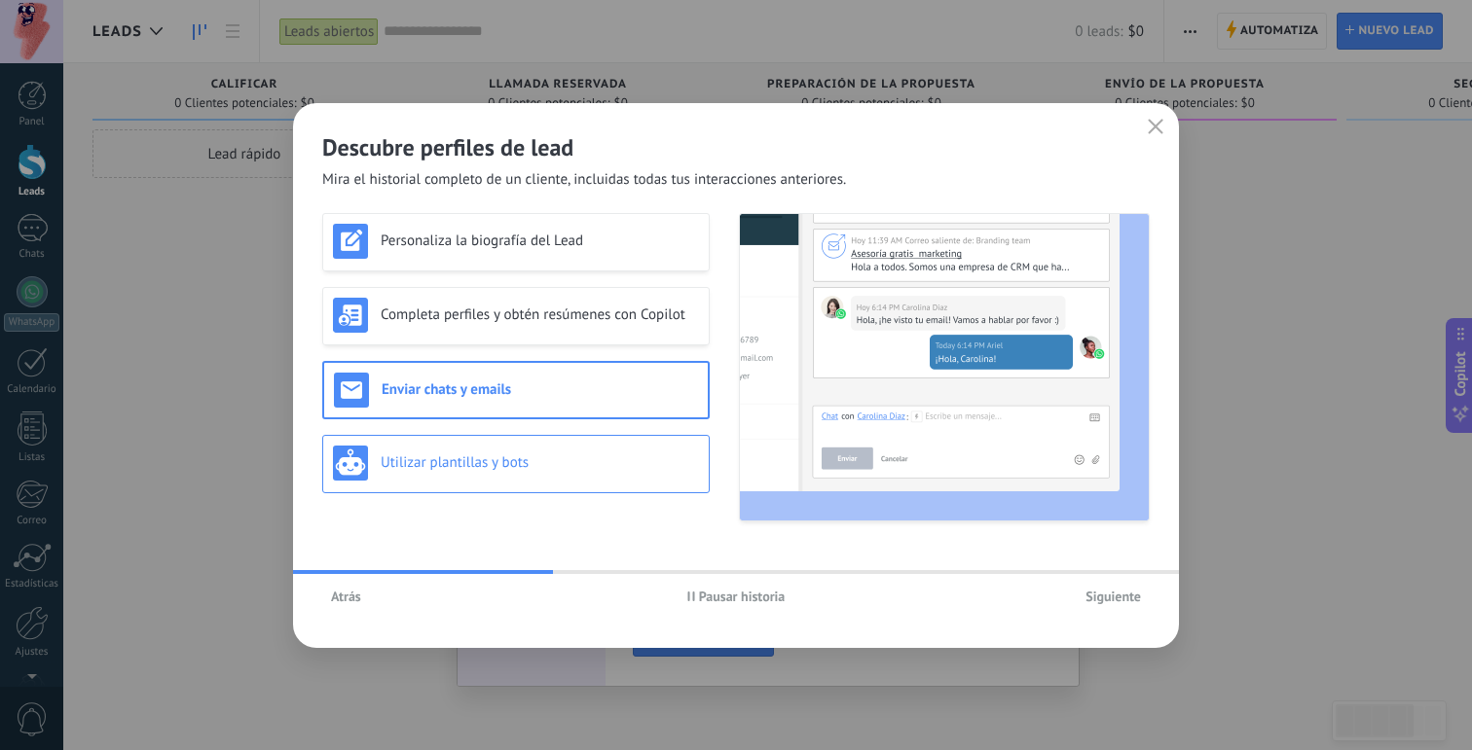
click at [534, 446] on div "Utilizar plantillas y bots" at bounding box center [516, 463] width 366 height 35
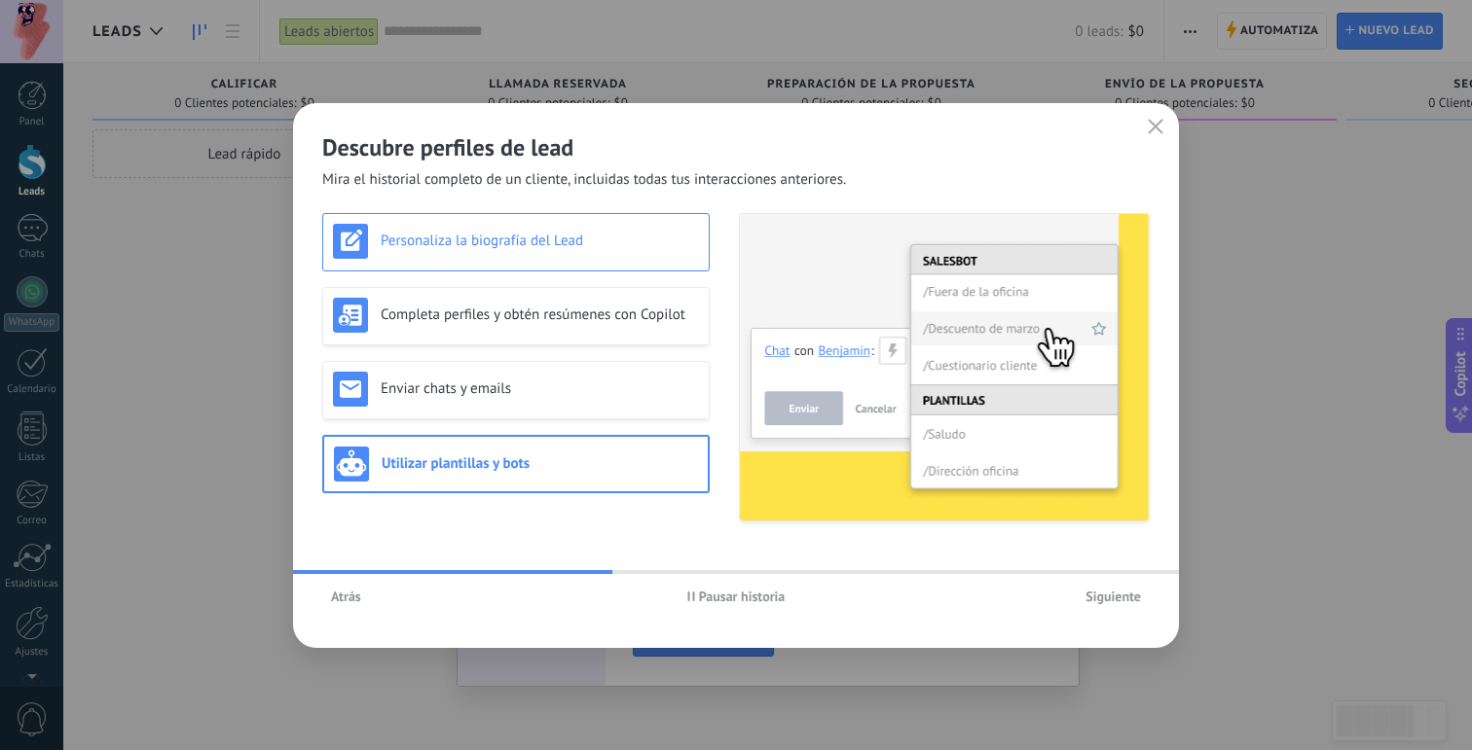
click at [603, 253] on div "Personaliza la biografía del Lead" at bounding box center [516, 241] width 366 height 35
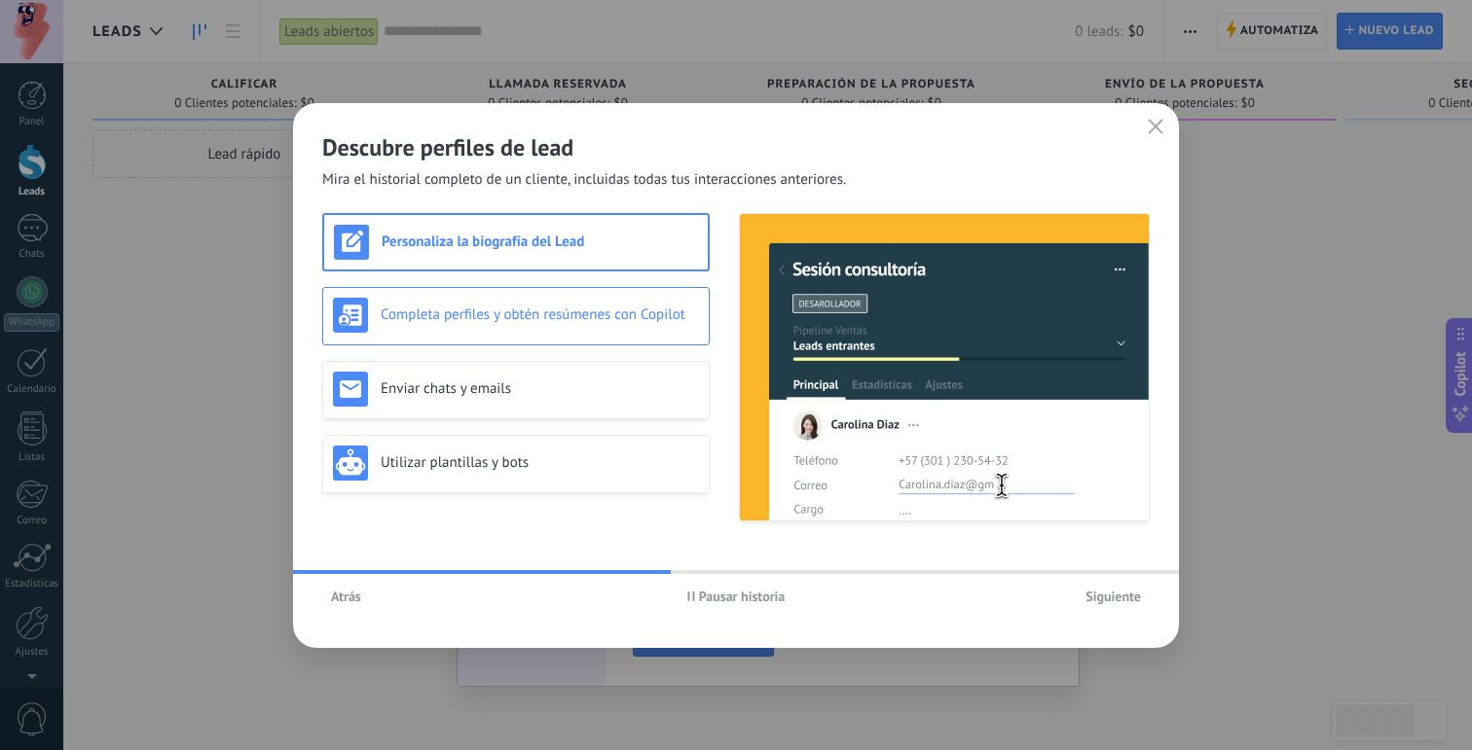
click at [588, 312] on h3 "Completa perfiles y obtén resúmenes con Copilot" at bounding box center [540, 315] width 318 height 18
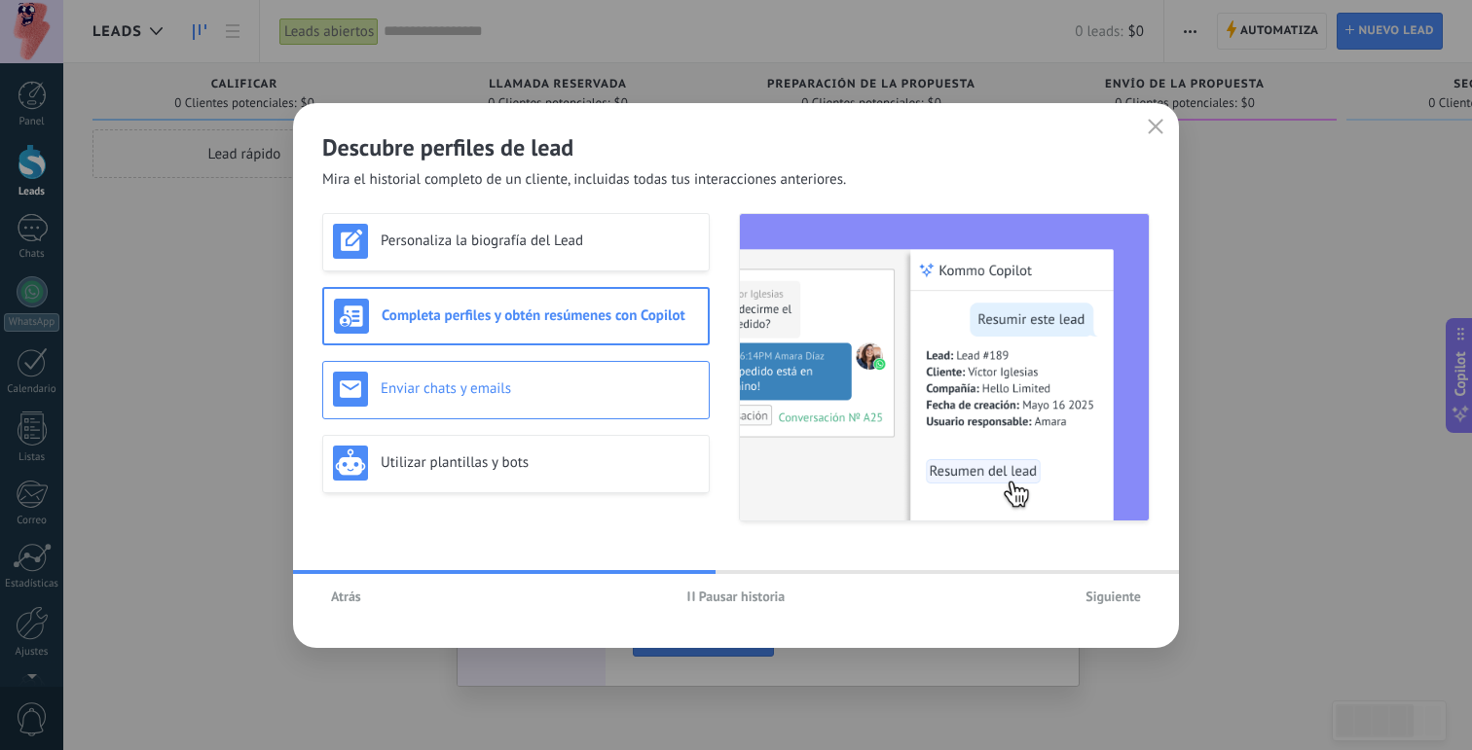
click at [577, 363] on div "Enviar chats y emails" at bounding box center [515, 390] width 387 height 58
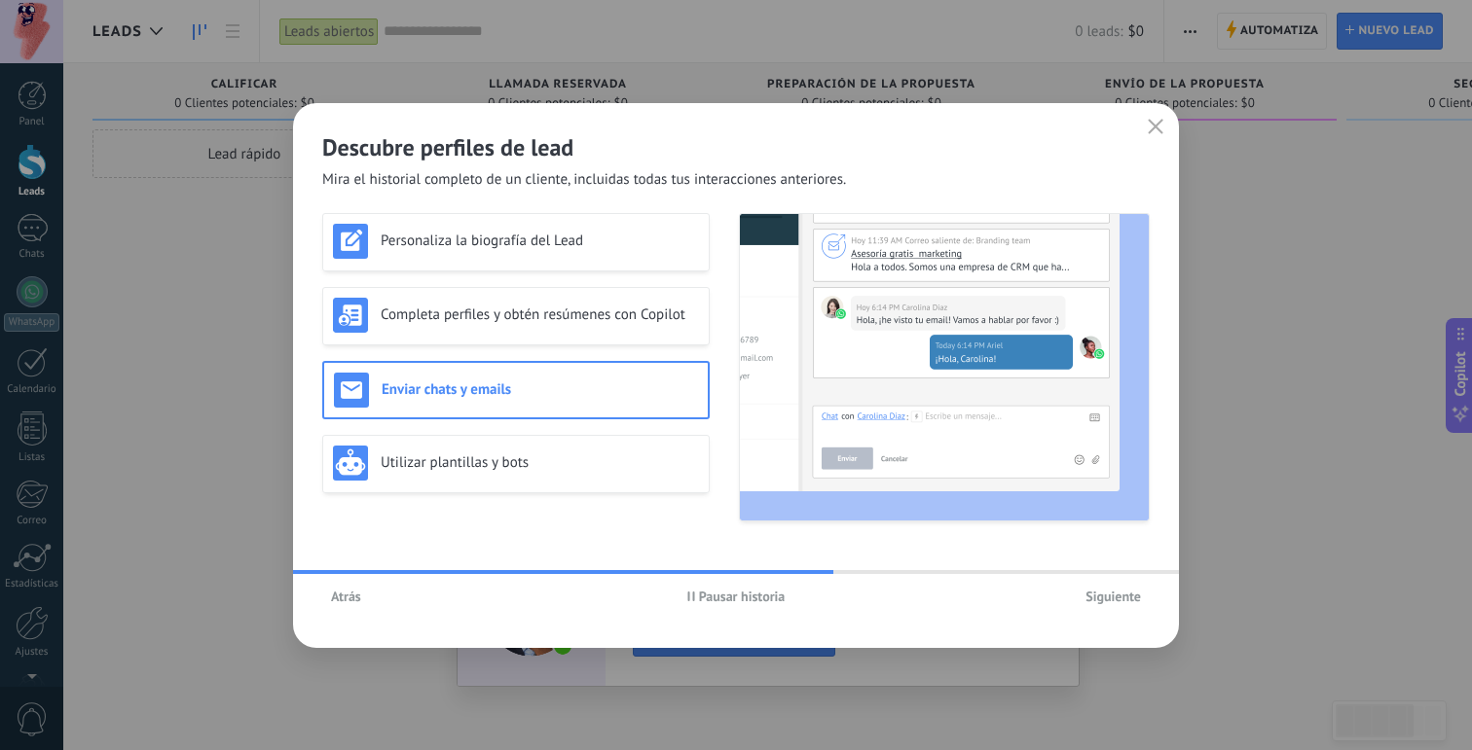
click at [1099, 601] on span "Siguiente" at bounding box center [1112, 597] width 55 height 14
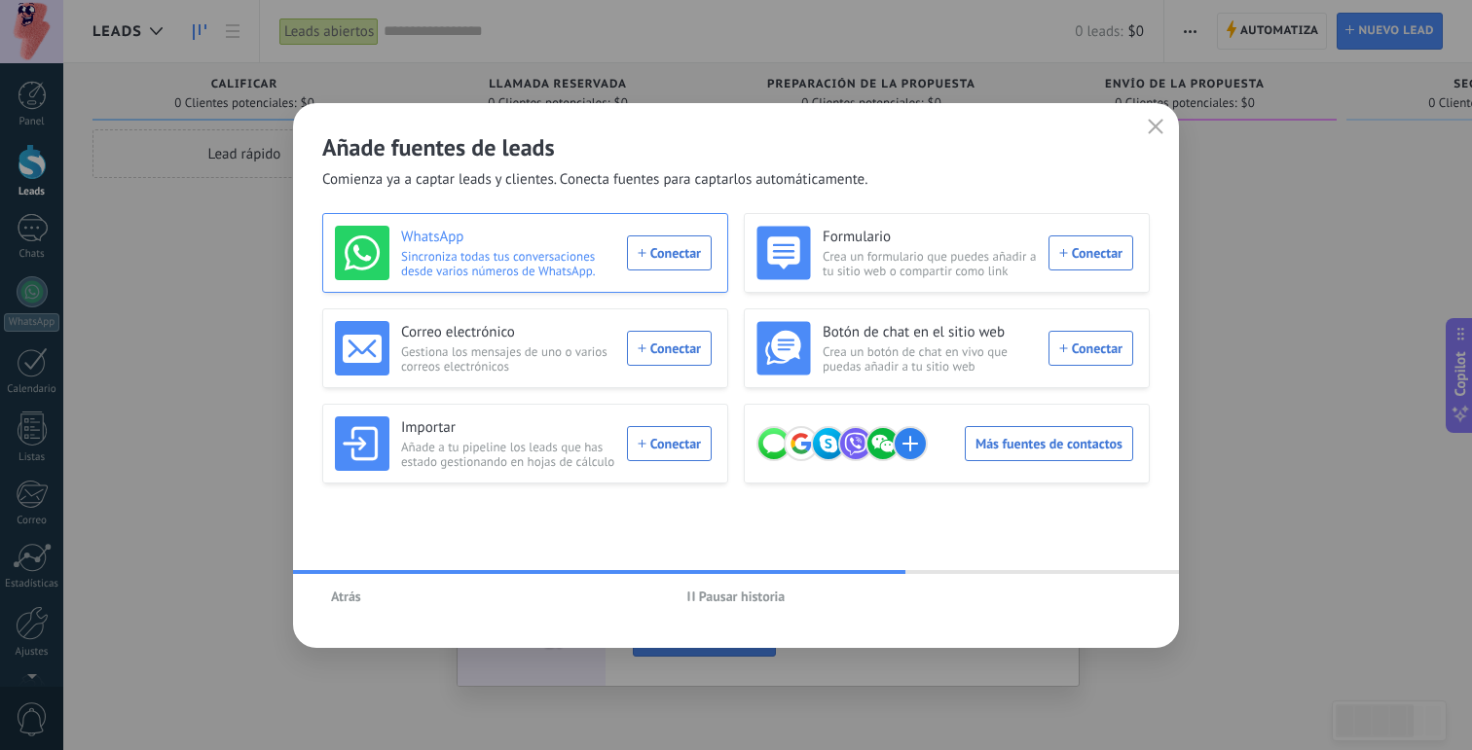
click at [688, 249] on div "WhatsApp Sincroniza todas tus conversaciones desde varios números de WhatsApp. …" at bounding box center [523, 253] width 377 height 55
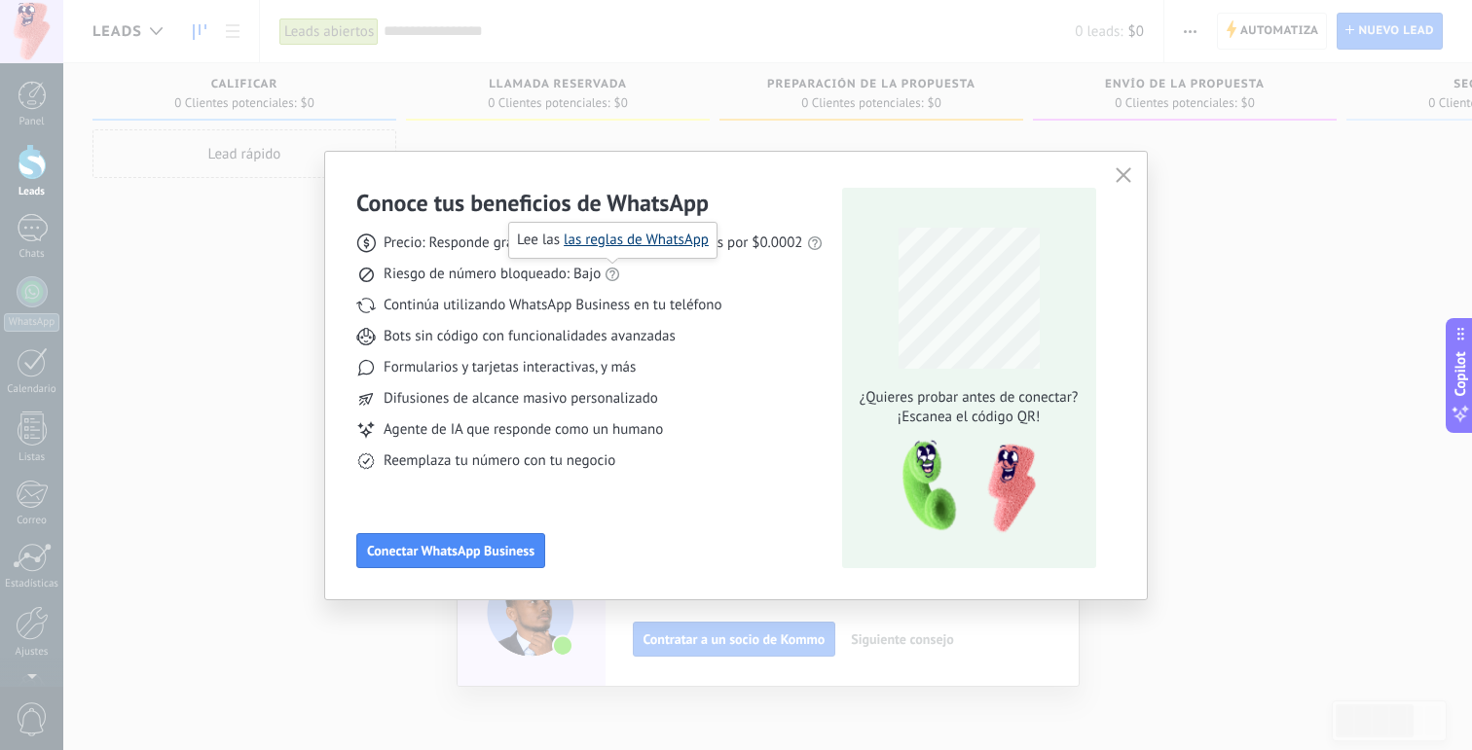
click at [623, 242] on link "las reglas de WhatsApp" at bounding box center [636, 240] width 145 height 18
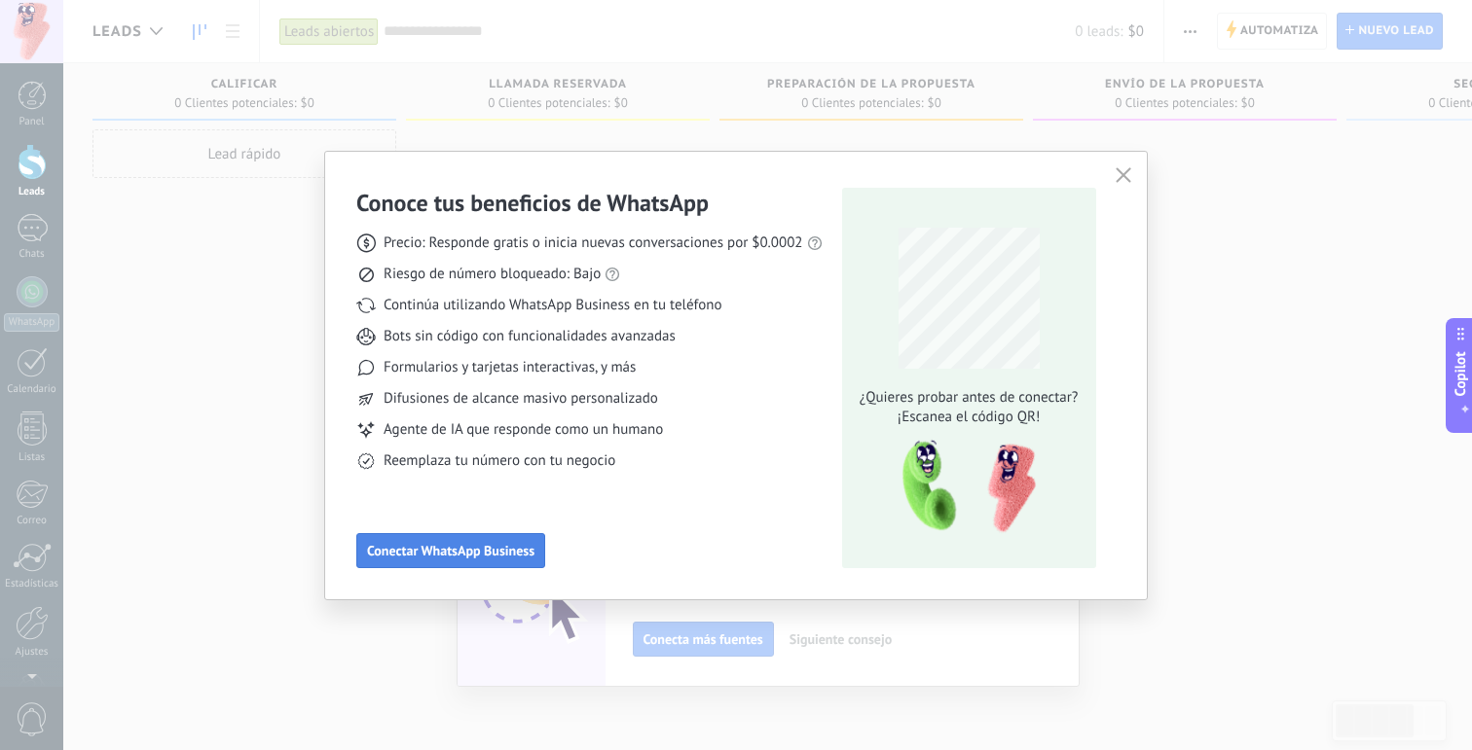
click at [481, 554] on span "Conectar WhatsApp Business" at bounding box center [450, 551] width 167 height 14
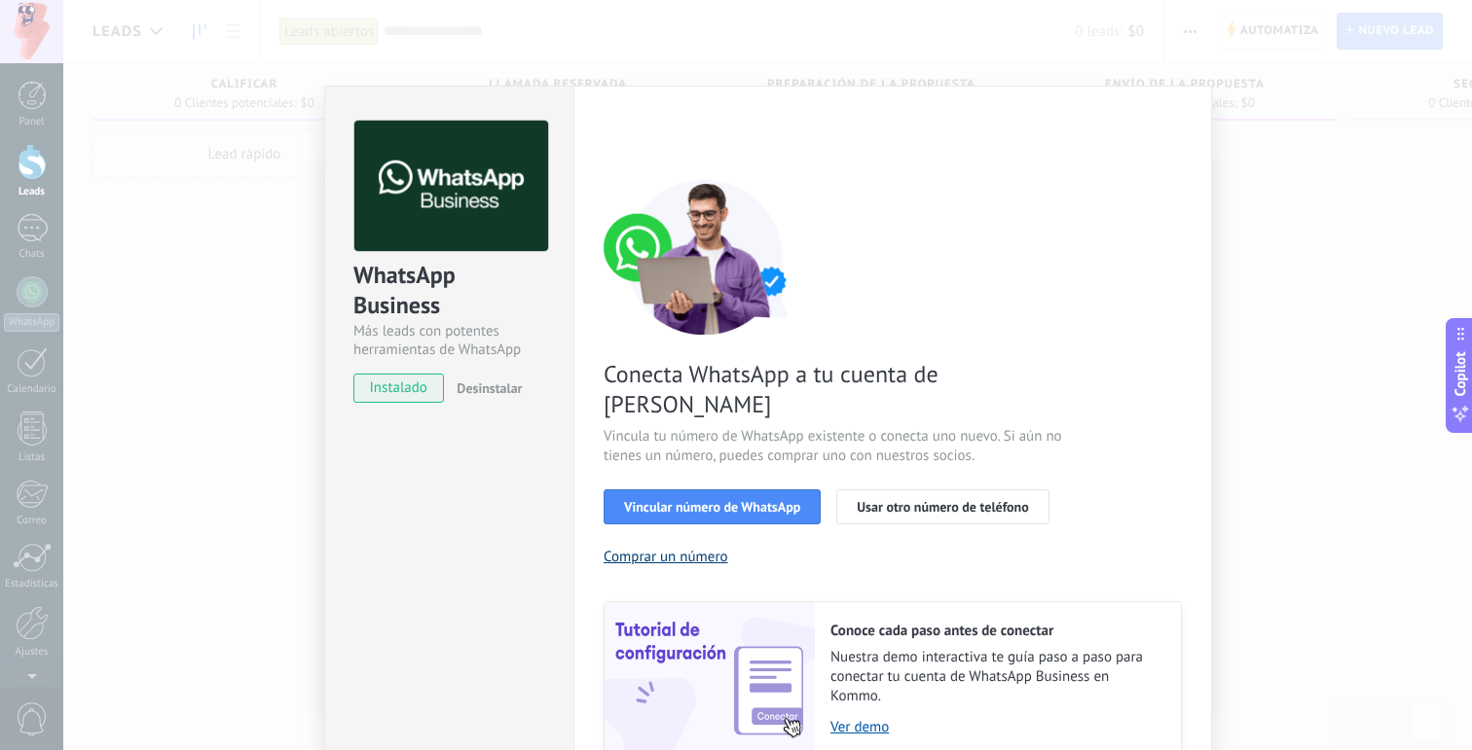
click at [677, 548] on button "Comprar un número" at bounding box center [665, 557] width 125 height 18
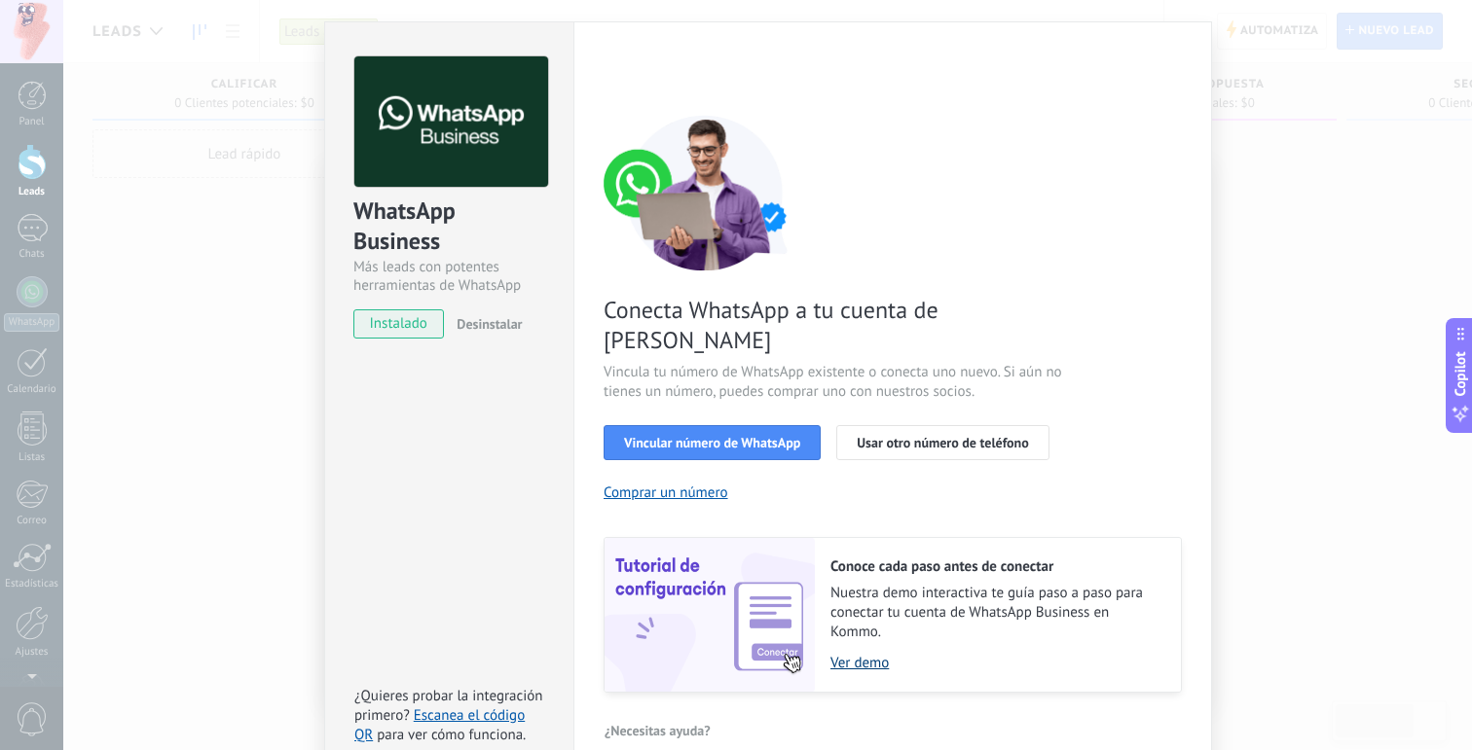
click at [835, 654] on link "Ver demo" at bounding box center [995, 663] width 331 height 18
click at [684, 484] on button "Comprar un número" at bounding box center [665, 493] width 125 height 18
click at [625, 724] on span "¿Necesitas ayuda?" at bounding box center [657, 731] width 106 height 14
click at [974, 251] on div "Conecta WhatsApp a tu cuenta de Kommo Vincula tu número de WhatsApp existente o…" at bounding box center [892, 404] width 578 height 578
